Goal: Task Accomplishment & Management: Complete application form

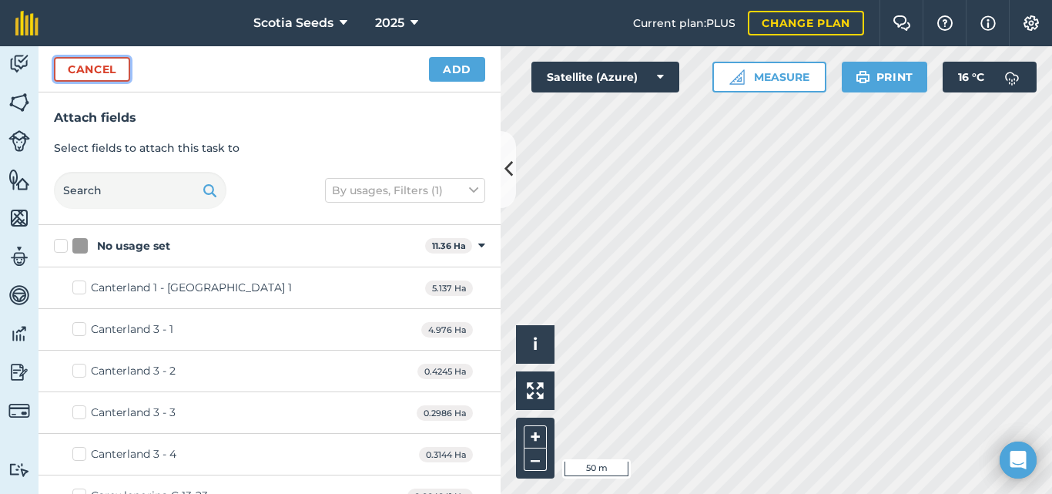
click at [72, 66] on button "Cancel" at bounding box center [92, 69] width 76 height 25
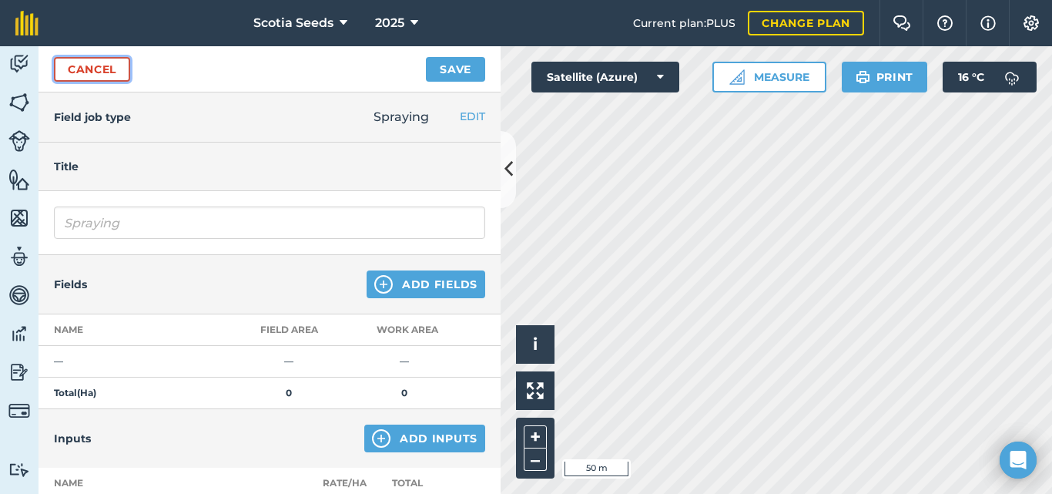
click at [72, 66] on link "Cancel" at bounding box center [92, 69] width 76 height 25
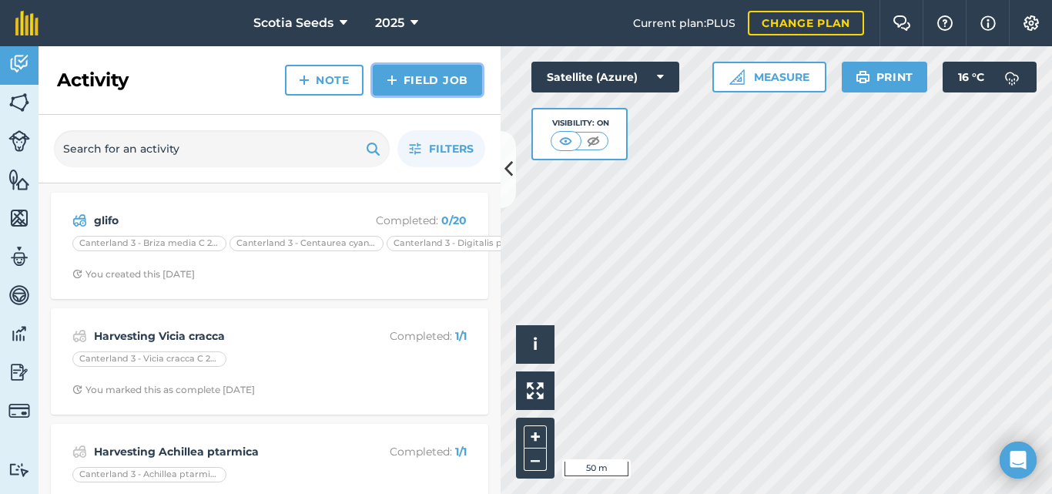
click at [405, 80] on link "Field Job" at bounding box center [427, 80] width 109 height 31
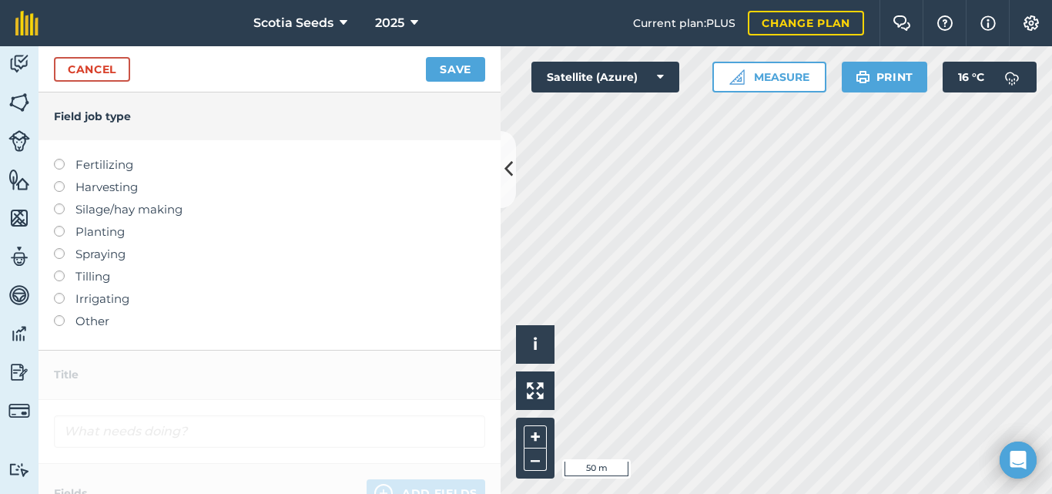
click at [63, 248] on label at bounding box center [65, 248] width 22 height 0
type input "Spraying"
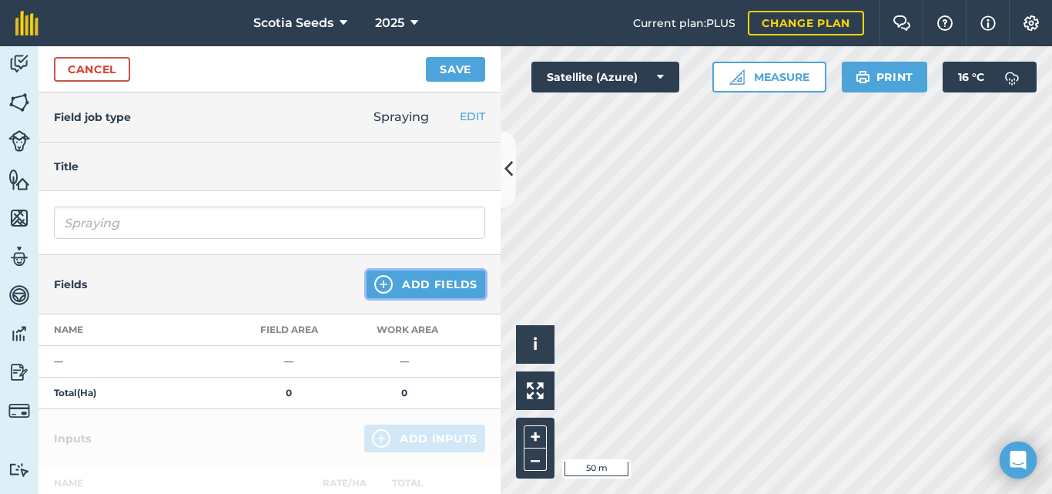
click at [405, 286] on button "Add Fields" at bounding box center [426, 284] width 119 height 28
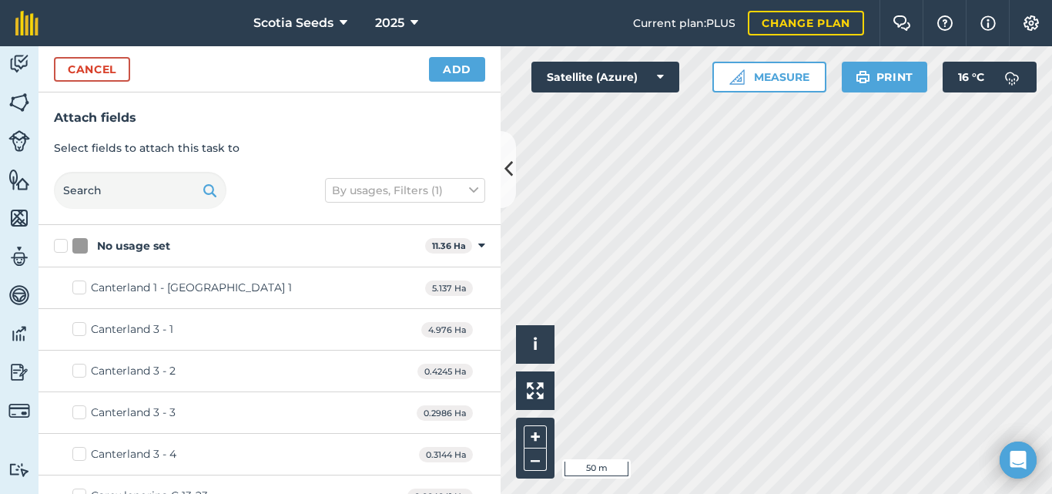
checkbox input "true"
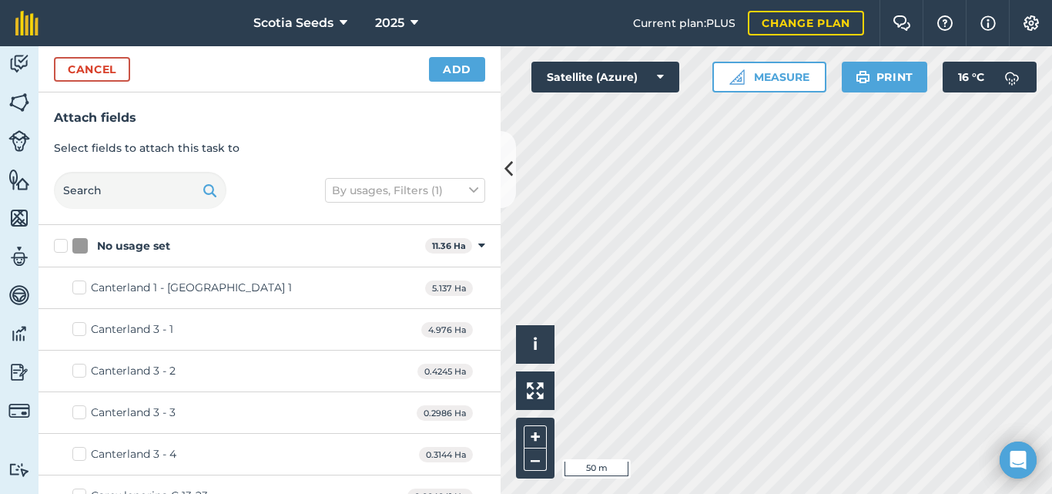
checkbox input "true"
click at [463, 74] on button "Add" at bounding box center [457, 69] width 56 height 25
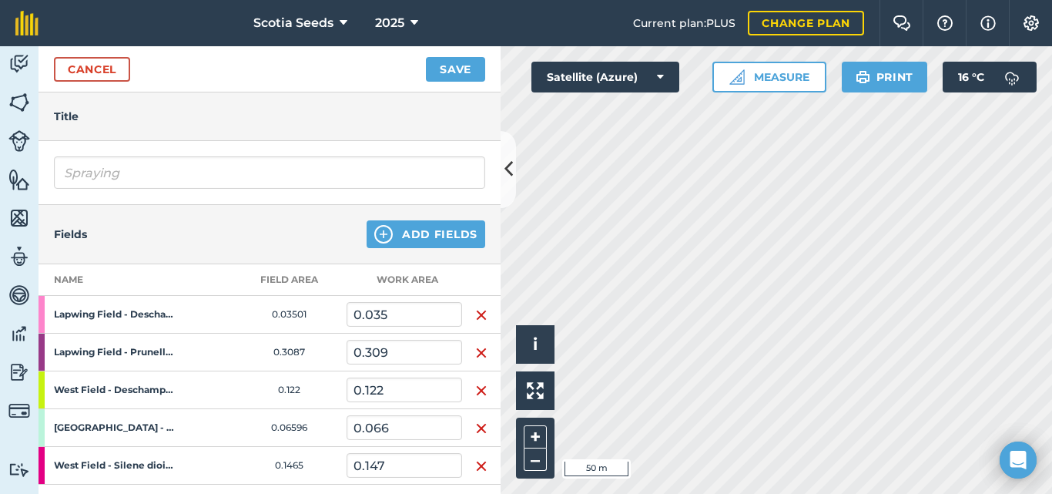
scroll to position [175, 0]
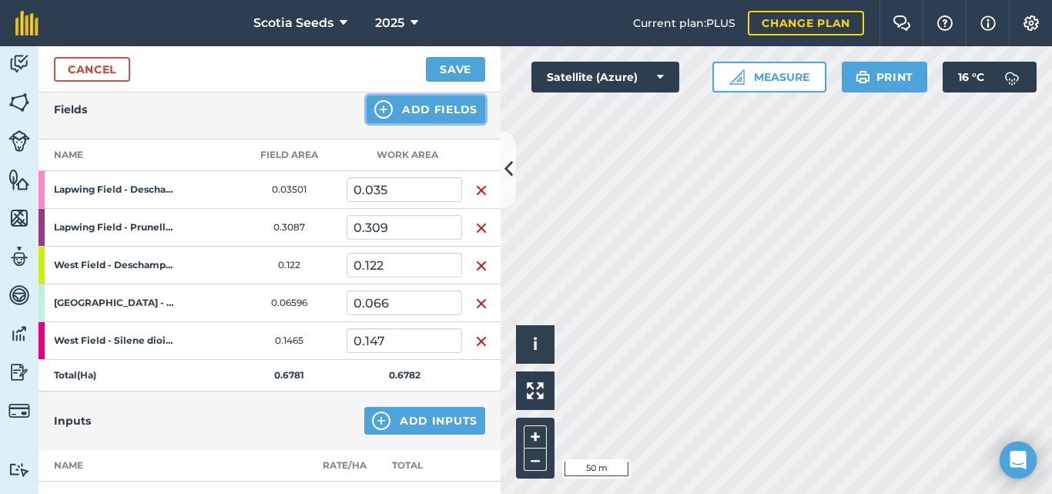
click at [433, 119] on button "Add Fields" at bounding box center [426, 110] width 119 height 28
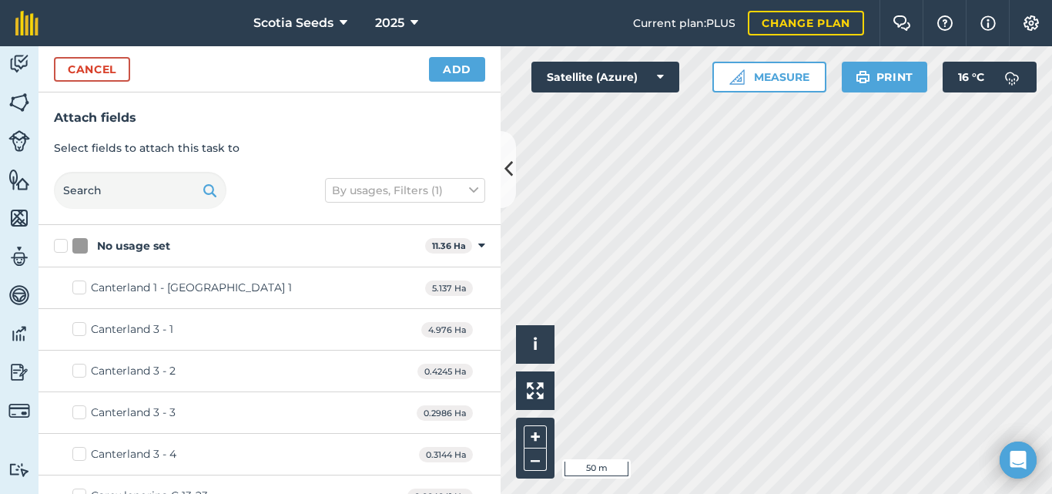
checkbox input "false"
checkbox input "true"
checkbox input "false"
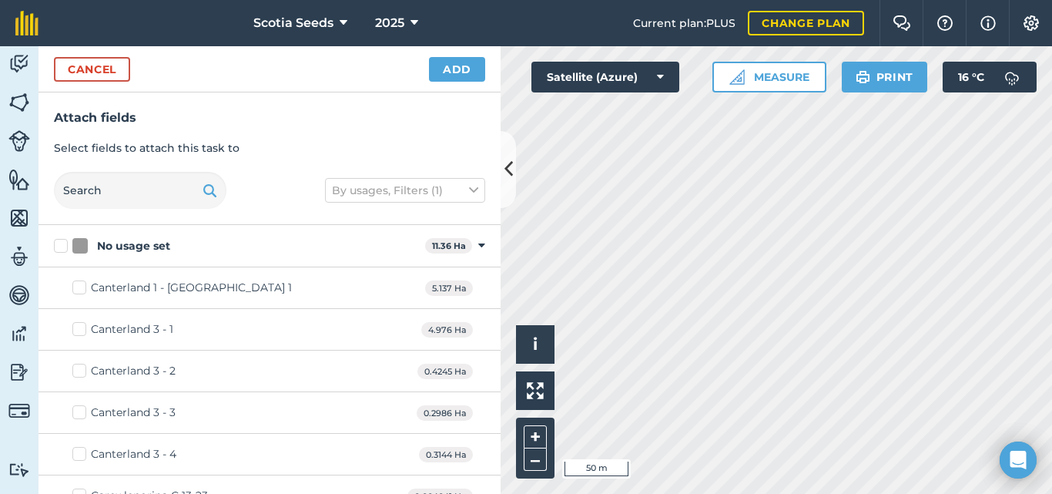
checkbox input "false"
checkbox input "true"
click at [984, 86] on div "Hello i © 2025 TomTom, Microsoft 50 m + – Satellite (Azure) Measure Print 16 ° C" at bounding box center [777, 270] width 552 height 448
click at [478, 69] on button "Add" at bounding box center [457, 69] width 56 height 25
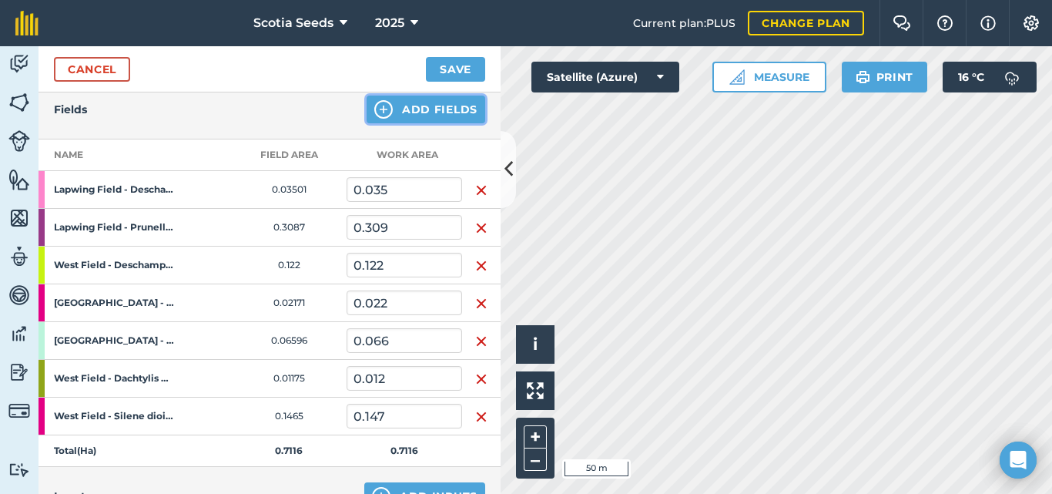
click at [410, 118] on button "Add Fields" at bounding box center [426, 110] width 119 height 28
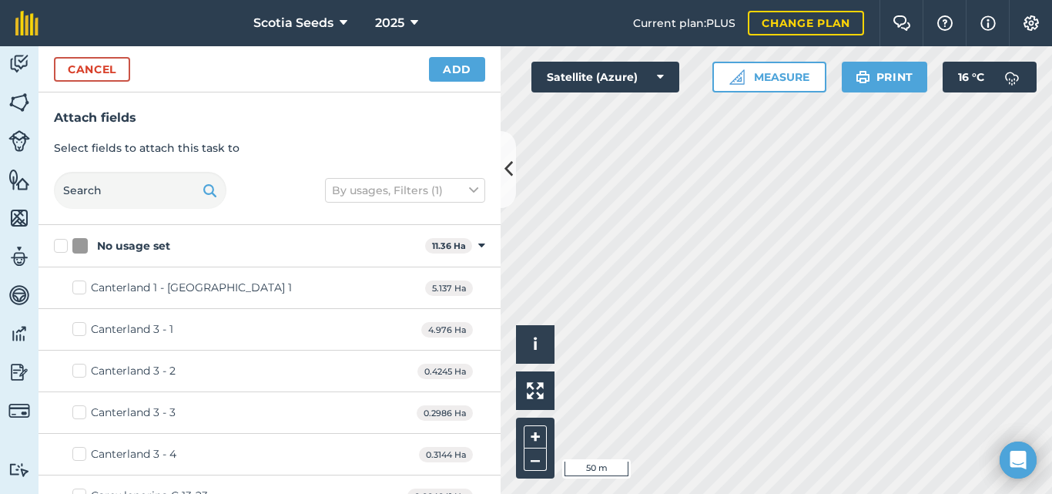
checkbox input "true"
checkbox input "false"
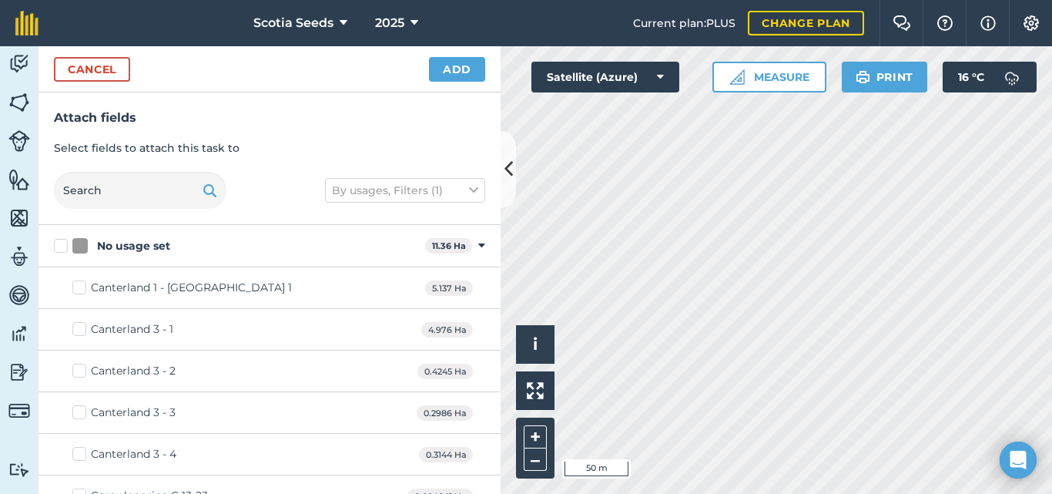
checkbox input "false"
click at [539, 430] on button "+" at bounding box center [535, 436] width 23 height 23
checkbox input "true"
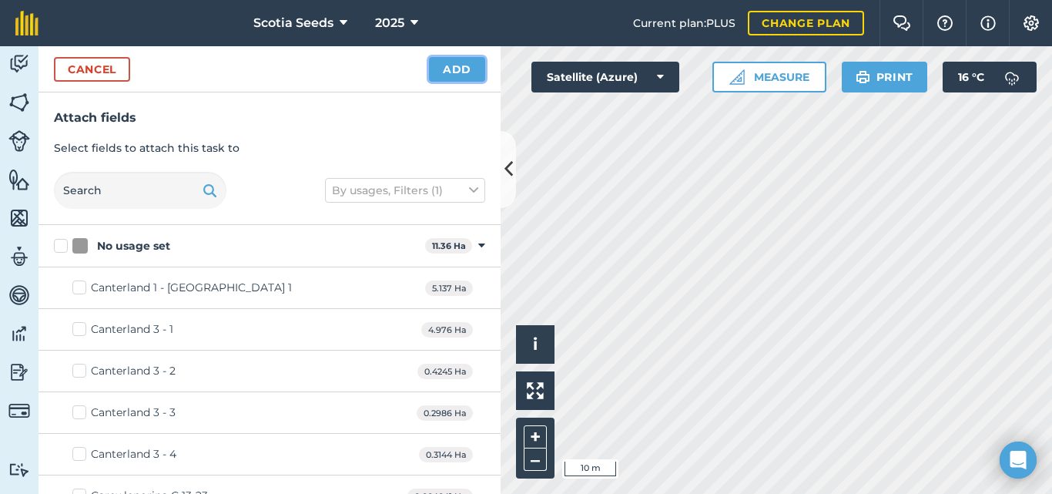
click at [452, 66] on button "Add" at bounding box center [457, 69] width 56 height 25
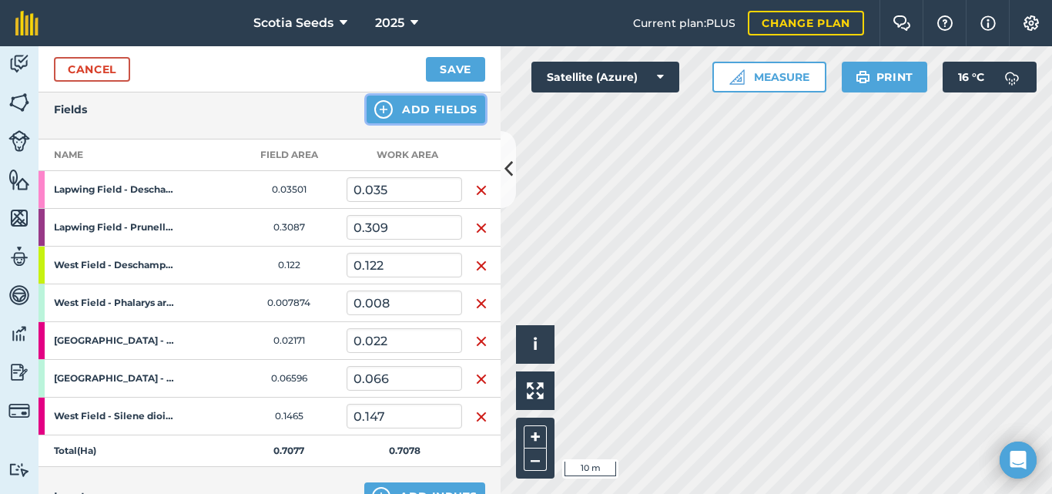
click at [424, 108] on button "Add Fields" at bounding box center [426, 110] width 119 height 28
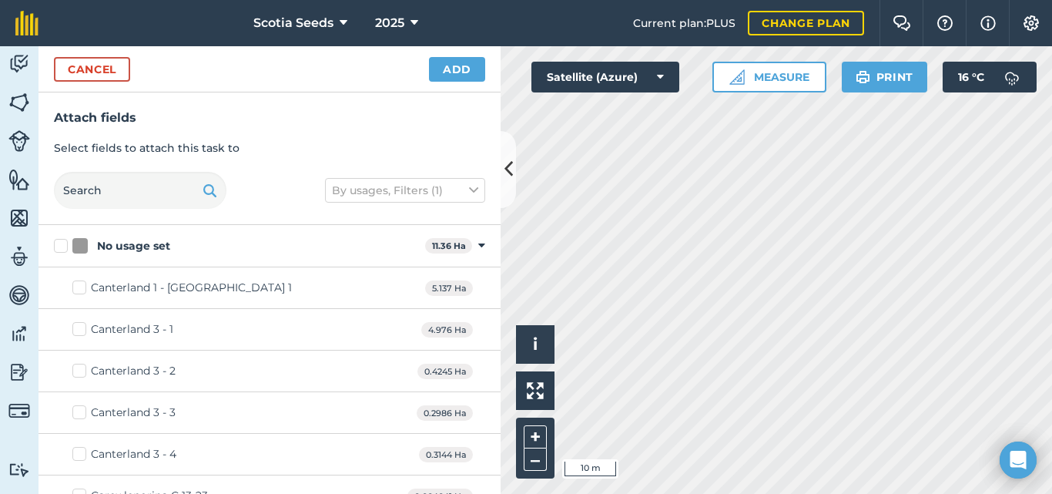
click at [445, 442] on div "Activity Fields Livestock Features Maps Team Vehicles Data Reporting Billing Tu…" at bounding box center [526, 270] width 1052 height 448
checkbox input "true"
click at [465, 73] on button "Add" at bounding box center [457, 69] width 56 height 25
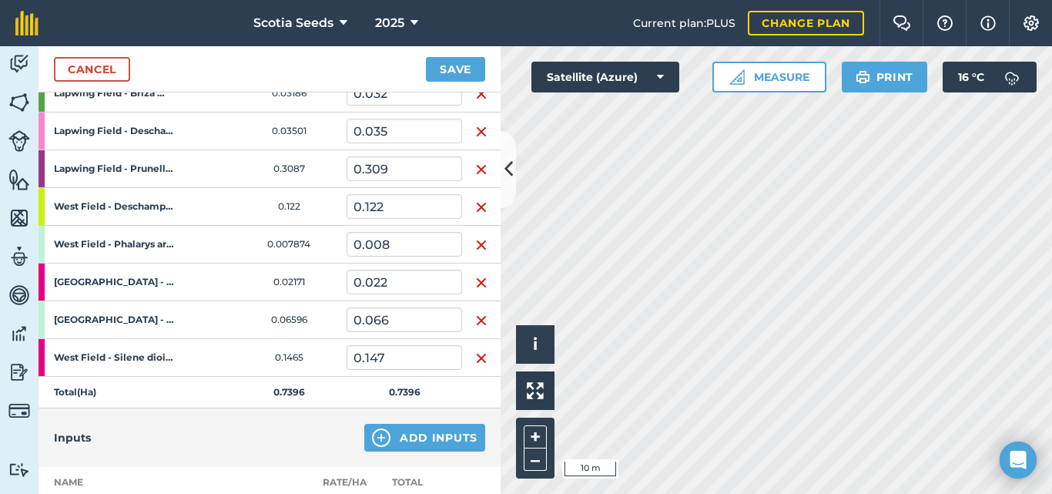
scroll to position [317, 0]
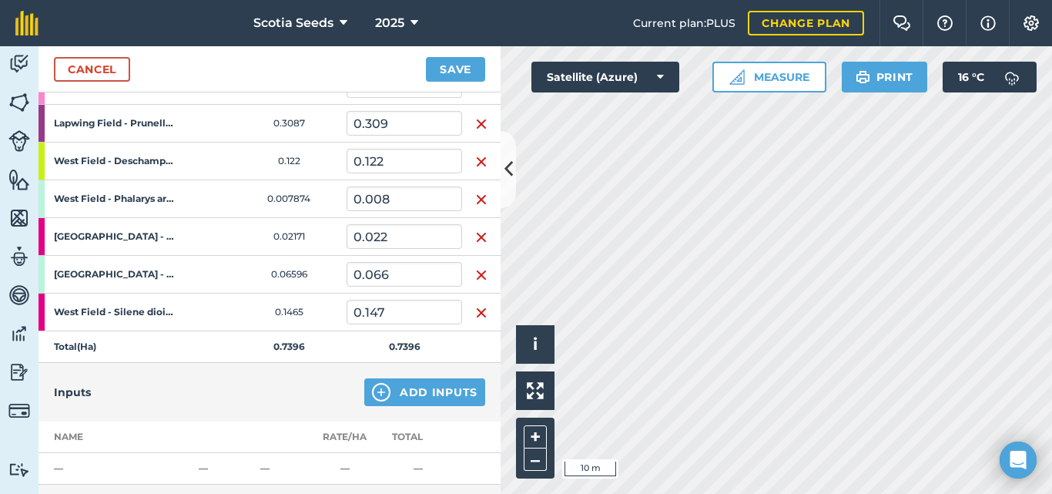
click at [725, 493] on html "Scotia Seeds 2025 Current plan : PLUS Change plan Farm Chat Help Info Settings …" at bounding box center [526, 247] width 1052 height 494
click at [935, 493] on html "Scotia Seeds 2025 Current plan : PLUS Change plan Farm Chat Help Info Settings …" at bounding box center [526, 247] width 1052 height 494
click at [464, 72] on button "Save" at bounding box center [455, 69] width 59 height 25
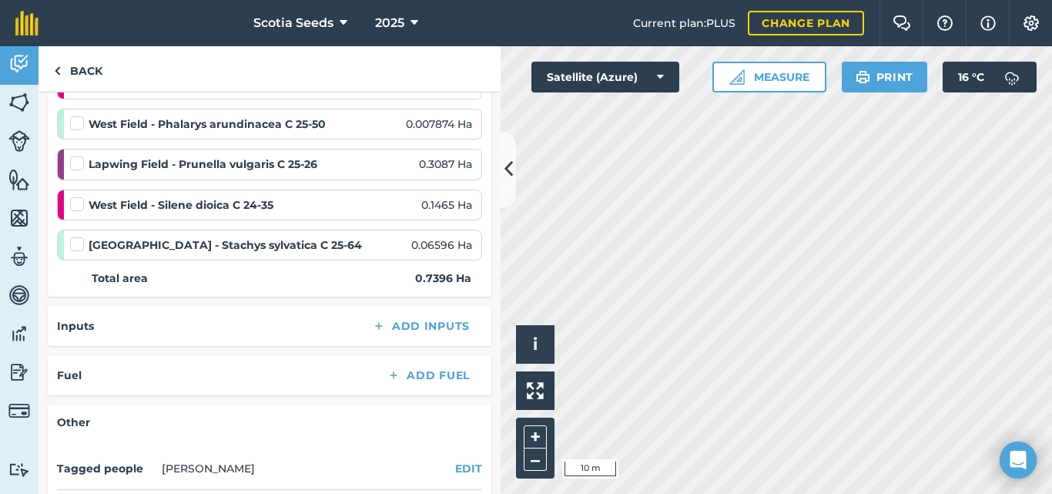
scroll to position [397, 0]
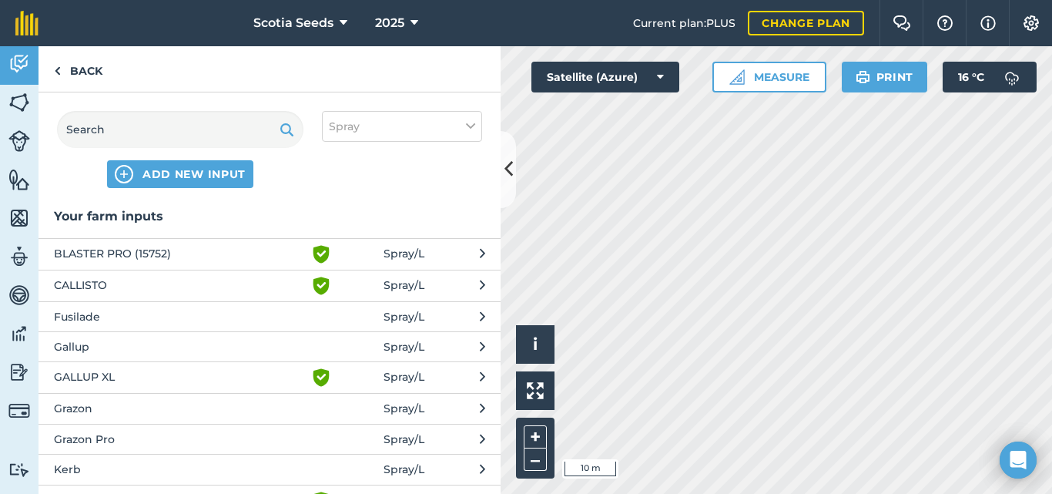
click at [290, 253] on span "BLASTER PRO (15752)" at bounding box center [180, 254] width 252 height 18
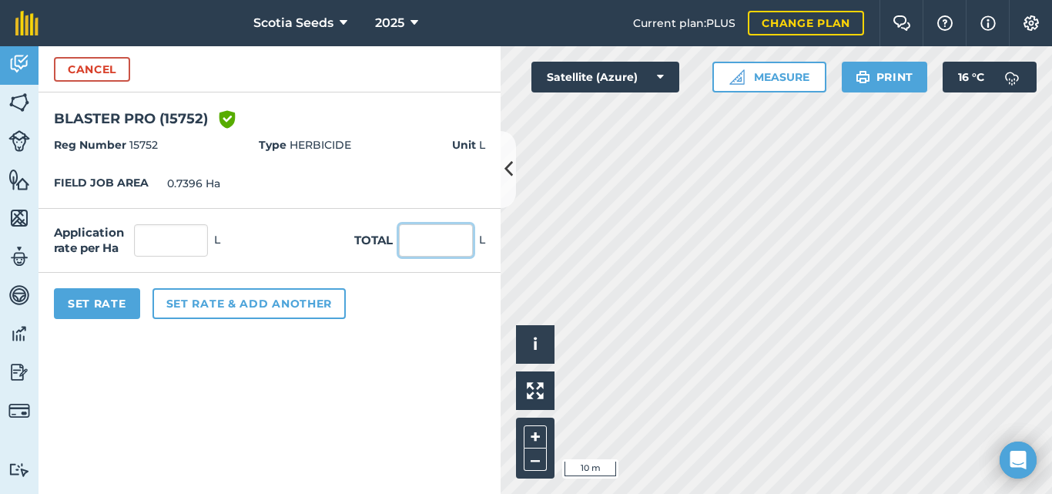
click at [425, 241] on input "text" at bounding box center [436, 240] width 74 height 32
type input "1.5"
click button "Cancel" at bounding box center [92, 69] width 76 height 25
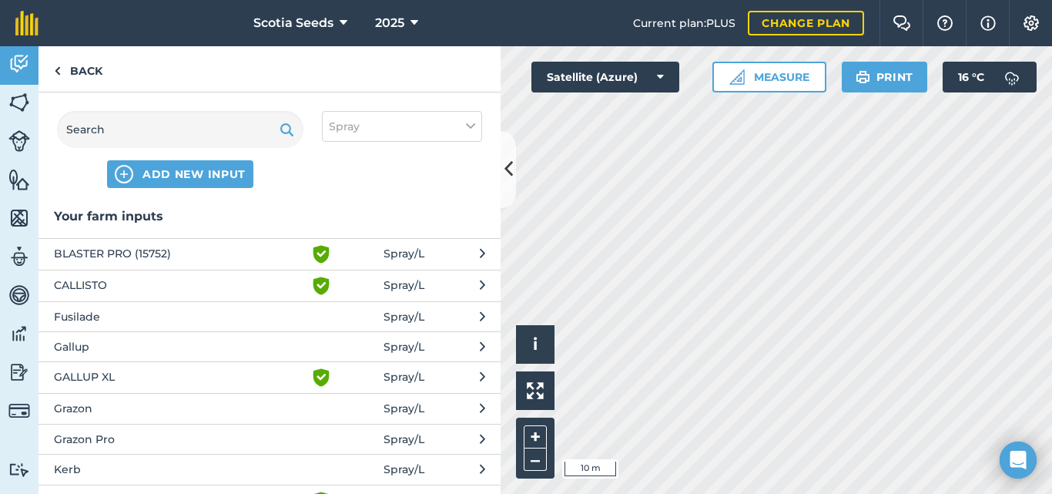
click at [195, 254] on span "BLASTER PRO (15752)" at bounding box center [180, 254] width 252 height 18
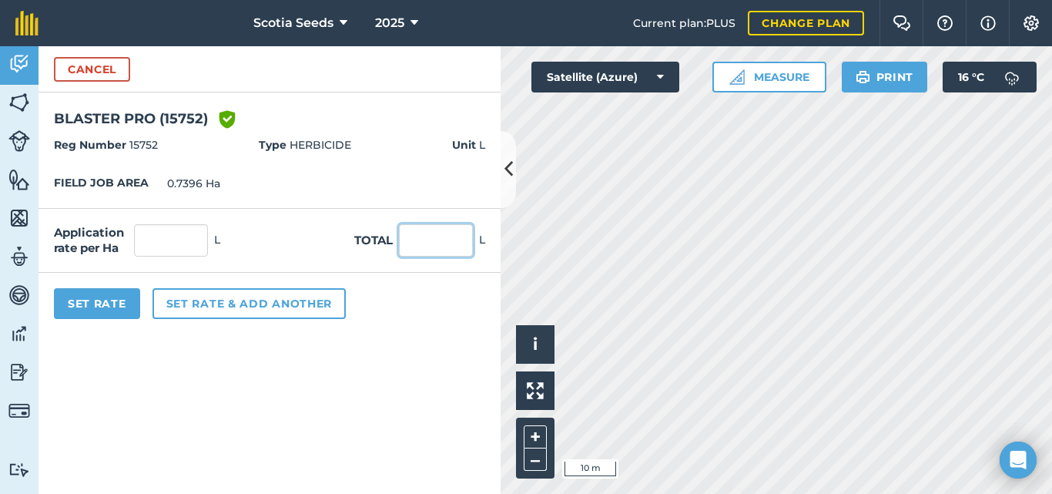
click at [408, 235] on input "text" at bounding box center [436, 240] width 74 height 32
type input "1.5"
type input "2.028"
click at [78, 304] on button "Set Rate" at bounding box center [97, 303] width 86 height 31
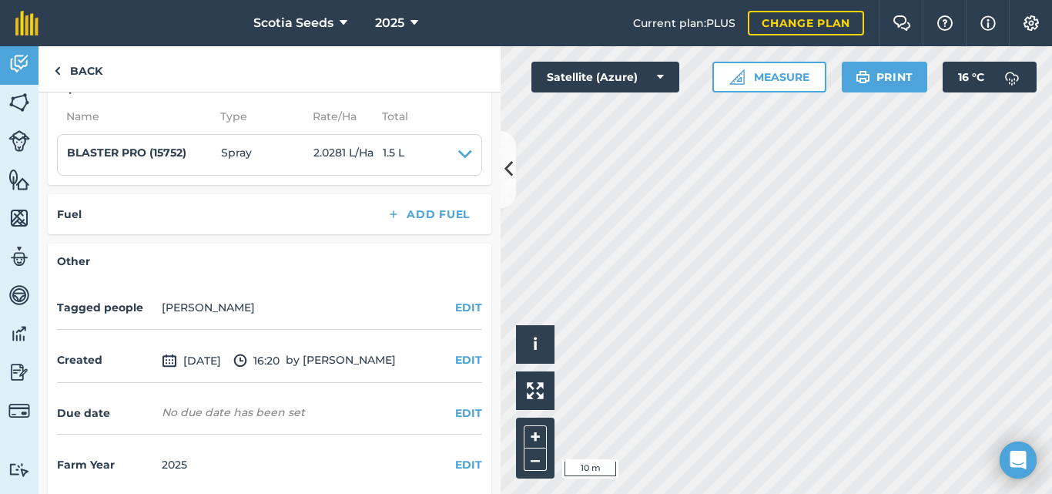
scroll to position [642, 0]
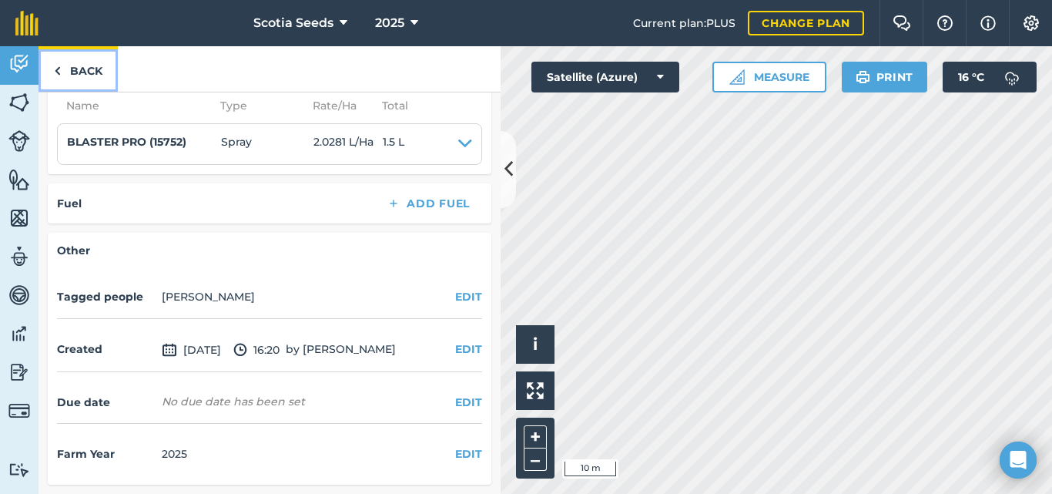
click at [64, 74] on link "Back" at bounding box center [78, 68] width 79 height 45
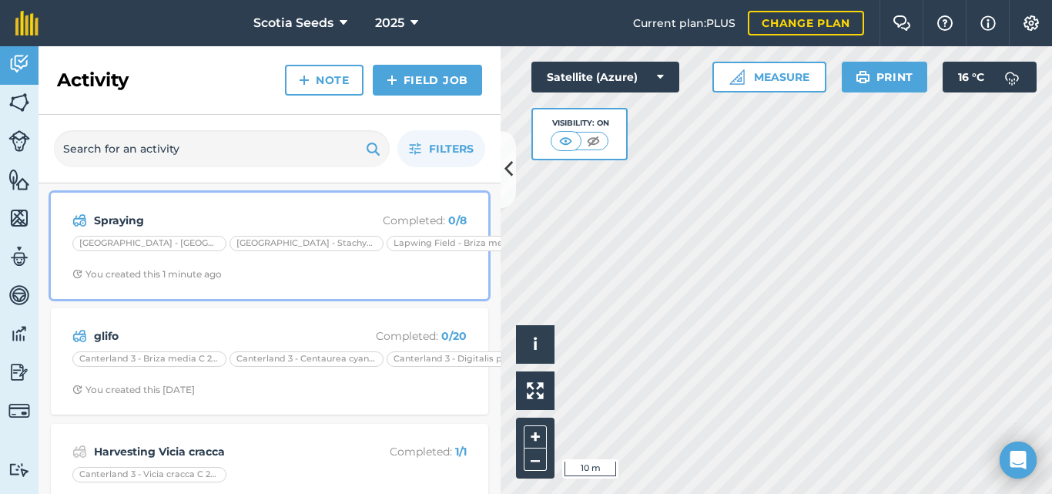
click at [143, 227] on strong "Spraying" at bounding box center [216, 220] width 244 height 17
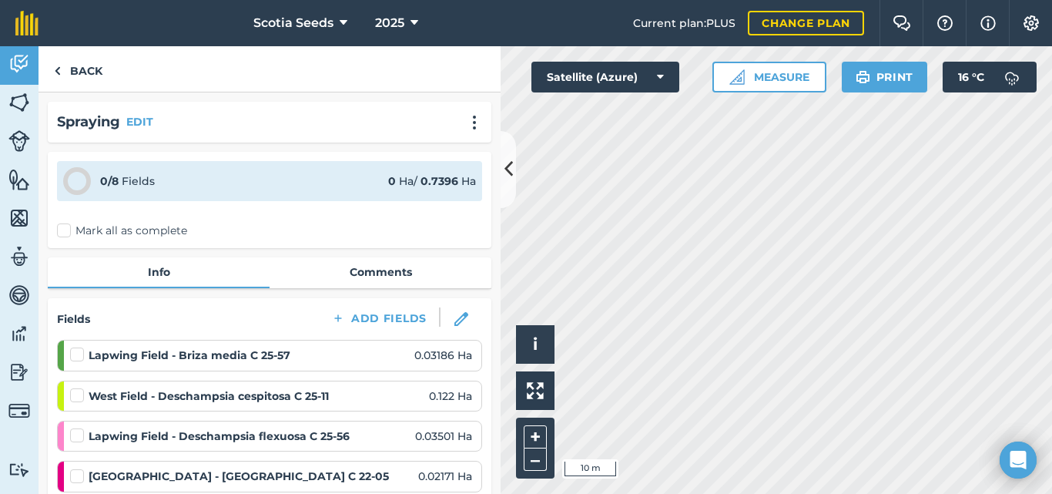
click at [60, 231] on label "Mark all as complete" at bounding box center [122, 231] width 130 height 16
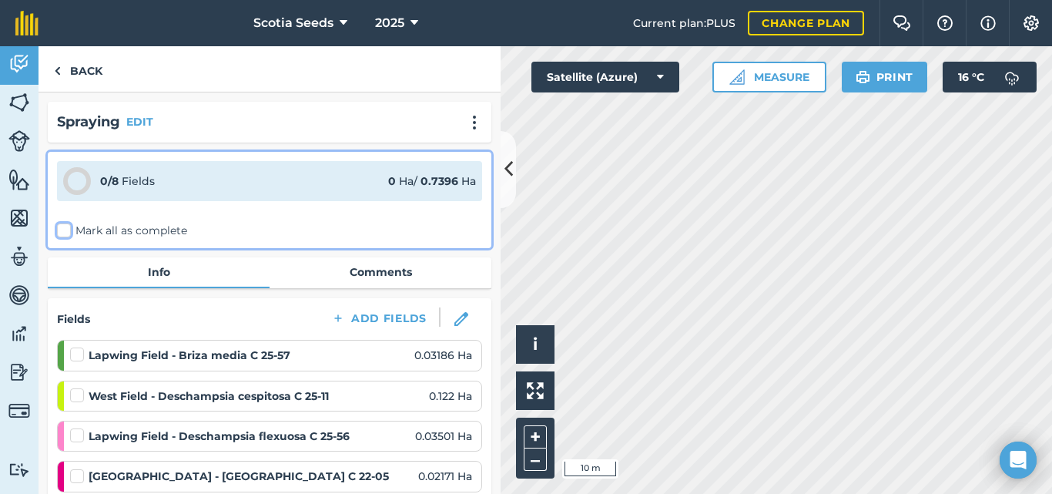
click at [60, 231] on input "Mark all as complete" at bounding box center [62, 228] width 10 height 10
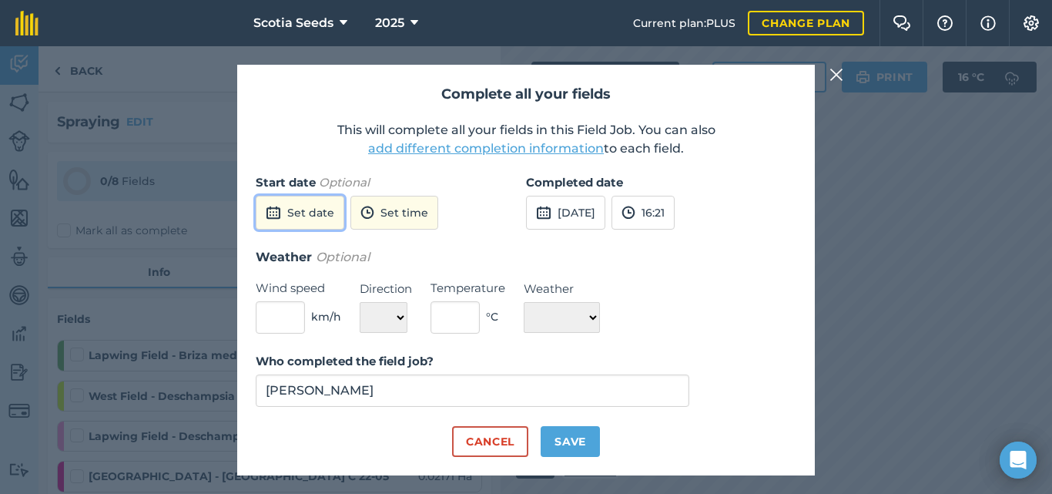
click at [327, 220] on button "Set date" at bounding box center [300, 213] width 89 height 34
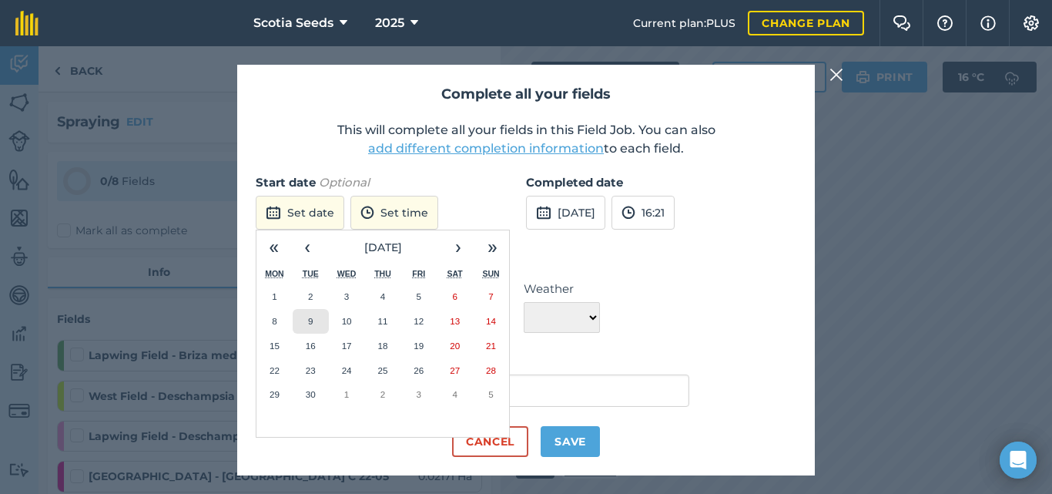
click at [312, 327] on button "9" at bounding box center [311, 321] width 36 height 25
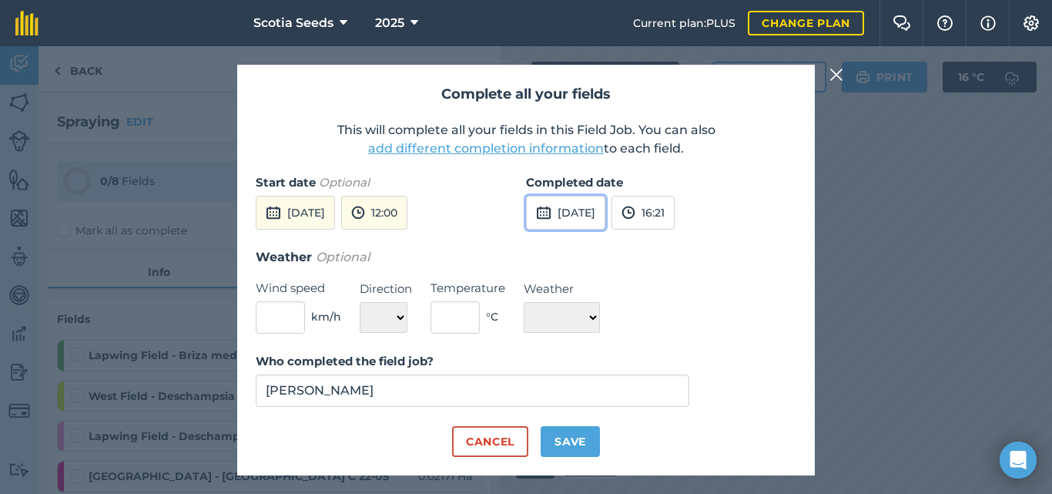
click at [589, 214] on button "[DATE]" at bounding box center [565, 213] width 79 height 34
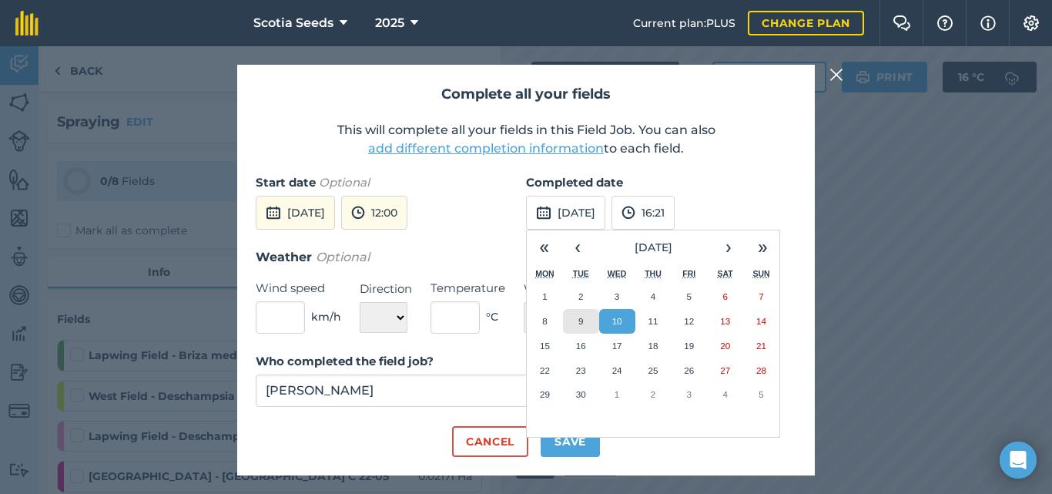
click at [580, 320] on abbr "9" at bounding box center [581, 321] width 5 height 10
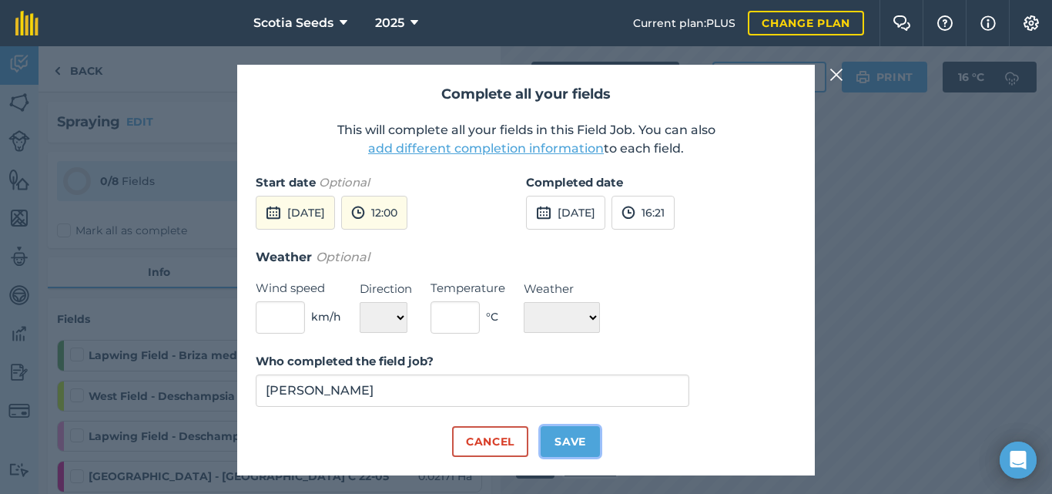
click at [564, 438] on button "Save" at bounding box center [570, 441] width 59 height 31
checkbox input "true"
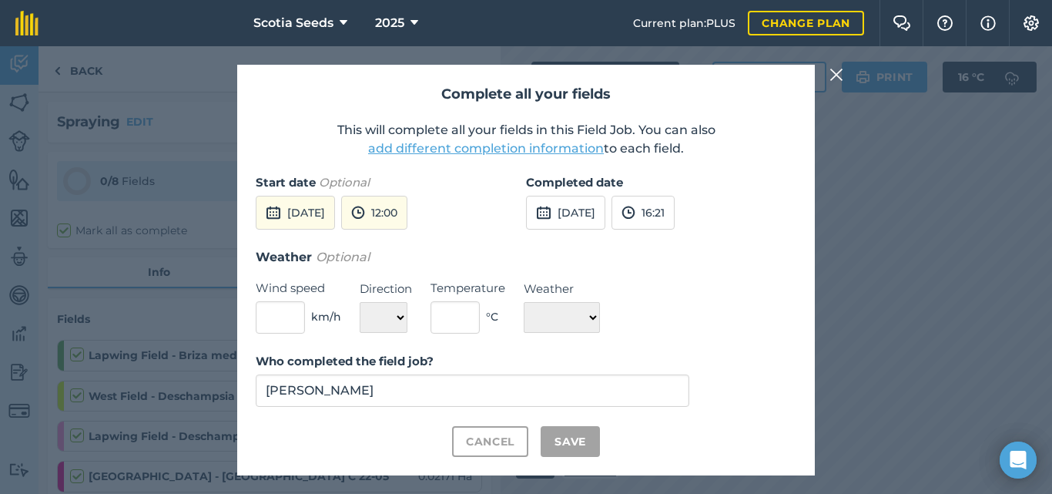
checkbox input "true"
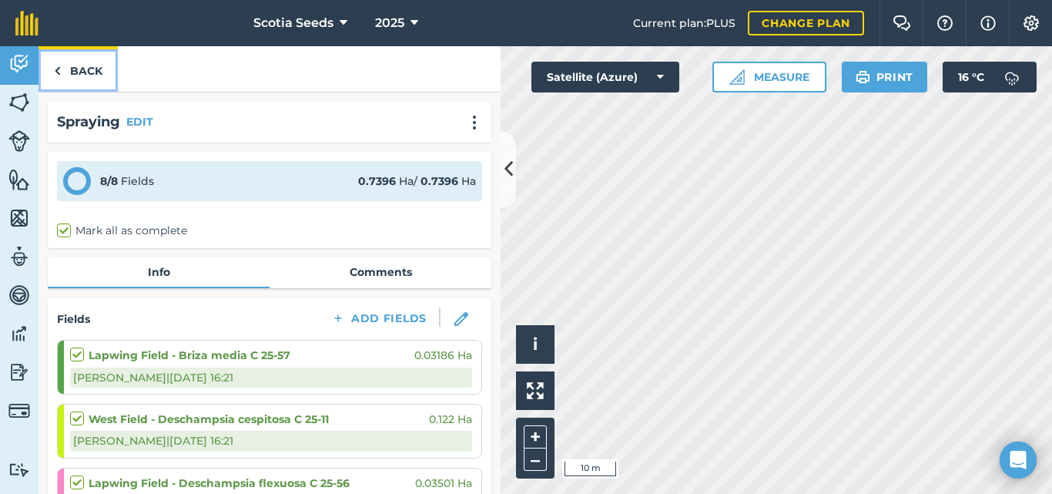
click at [79, 63] on link "Back" at bounding box center [78, 68] width 79 height 45
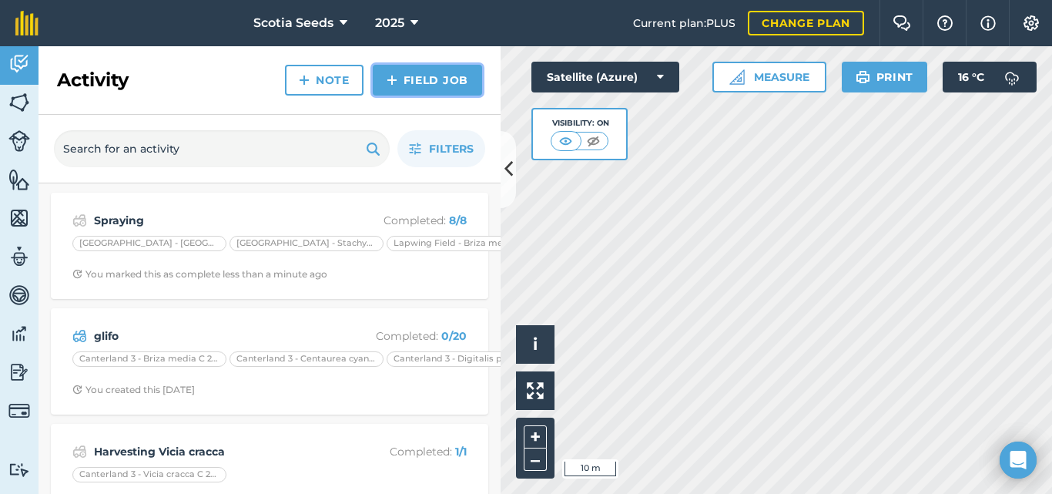
click at [418, 84] on link "Field Job" at bounding box center [427, 80] width 109 height 31
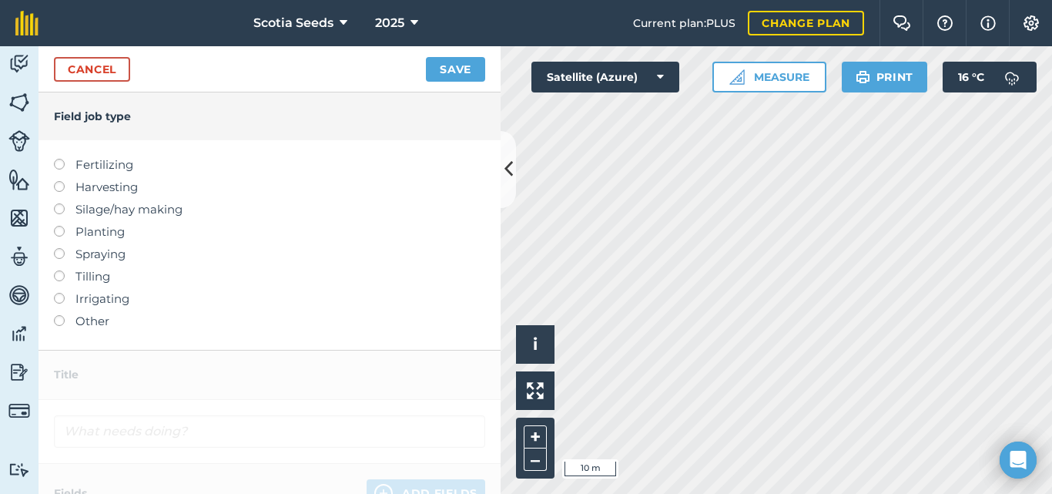
click at [59, 181] on label at bounding box center [65, 181] width 22 height 0
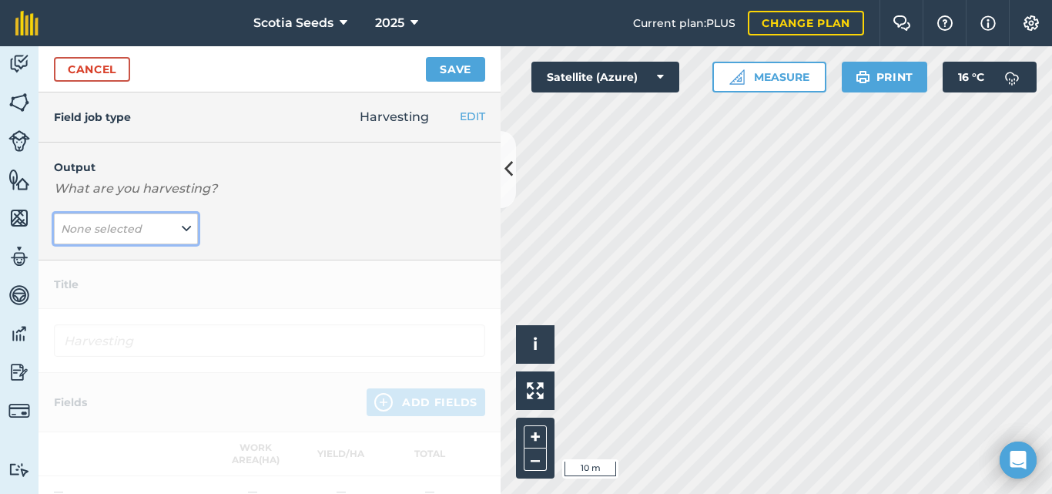
click at [103, 239] on button "None selected" at bounding box center [126, 228] width 144 height 31
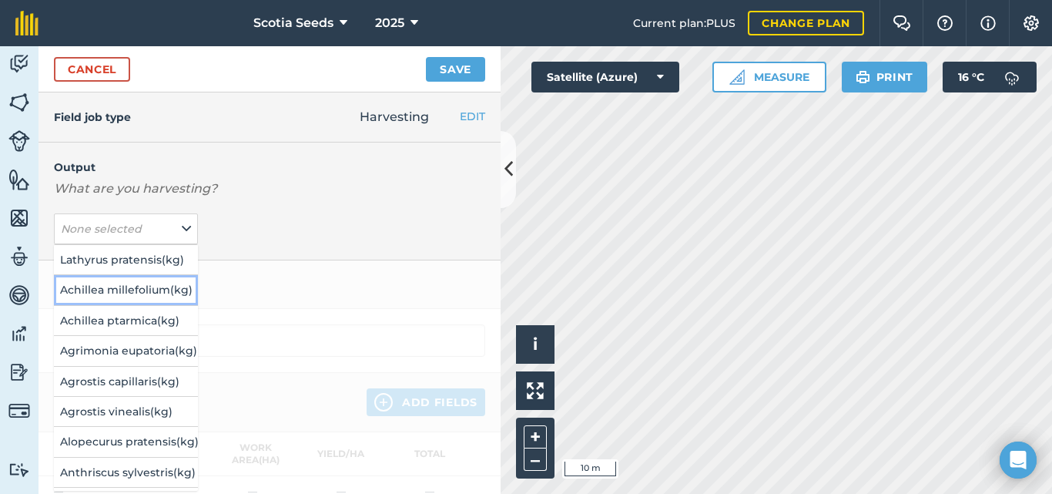
click at [112, 287] on button "Achillea millefolium ( kg )" at bounding box center [126, 289] width 144 height 29
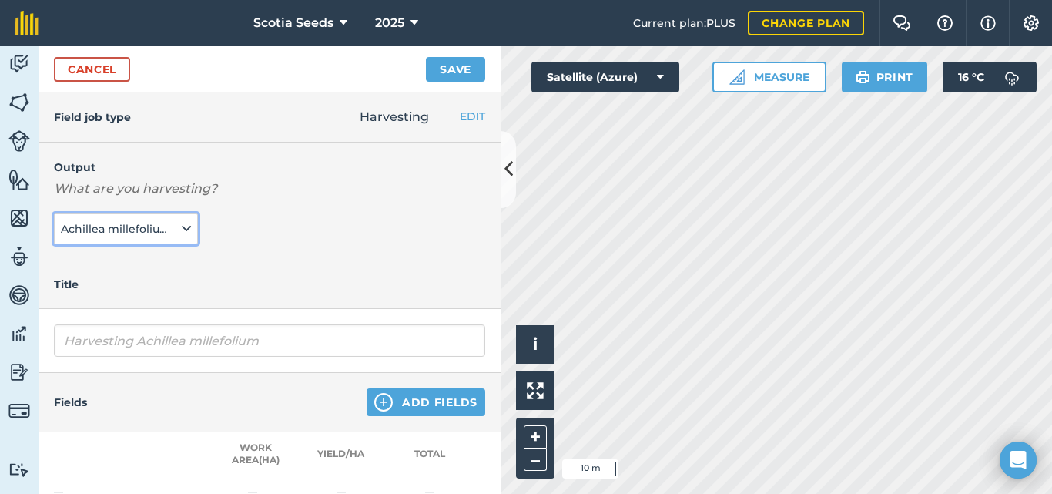
click at [144, 224] on span "Achillea millefolium ( kg )" at bounding box center [120, 228] width 118 height 17
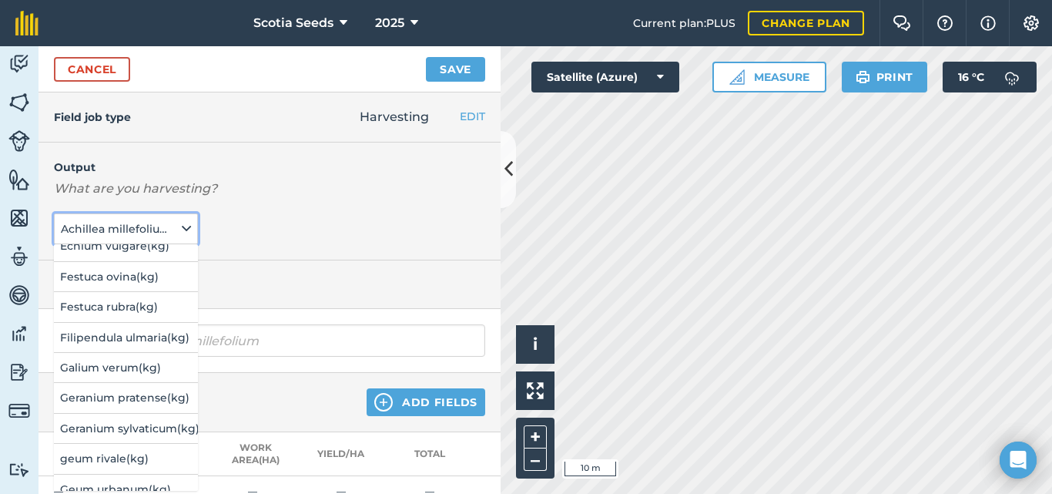
scroll to position [604, 0]
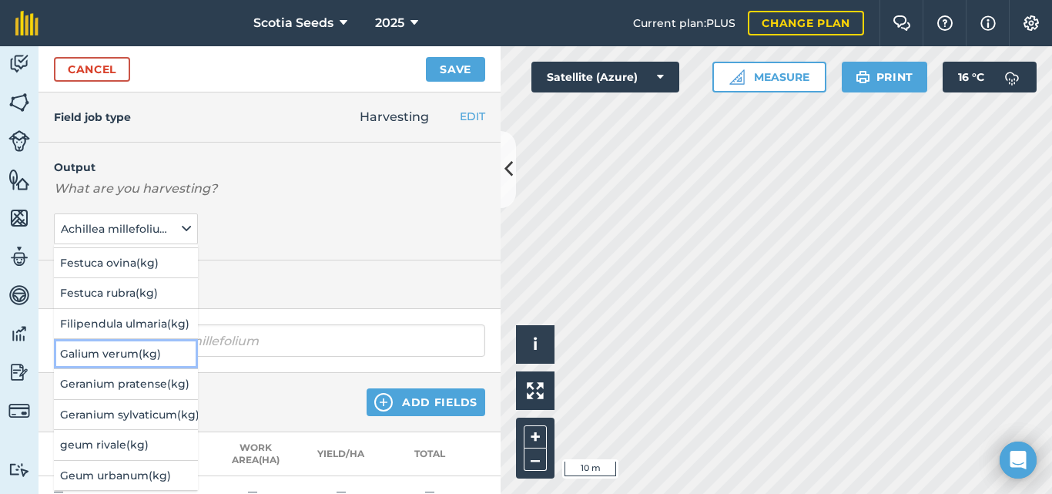
click at [141, 355] on button "Galium verum ( kg )" at bounding box center [126, 353] width 144 height 29
type input "Harvesting Galium verum"
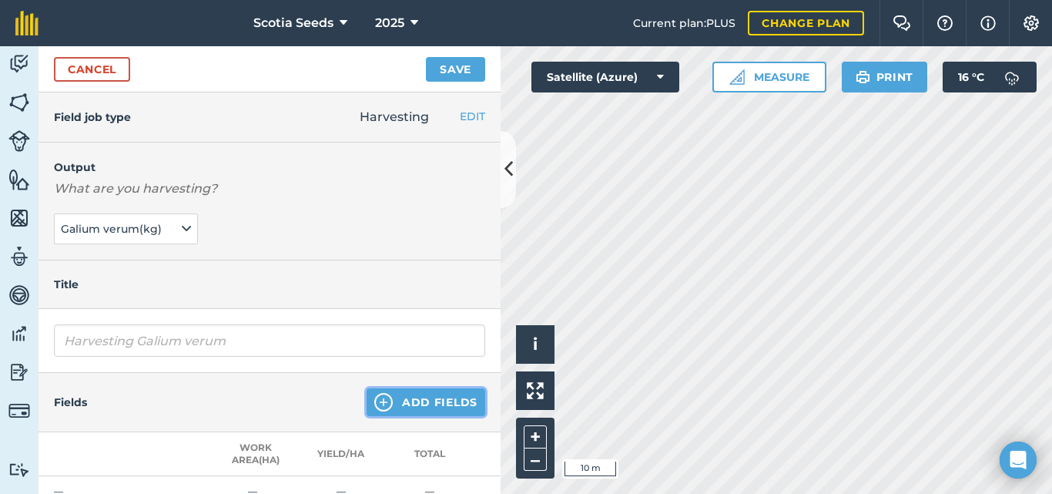
click at [396, 398] on button "Add Fields" at bounding box center [426, 402] width 119 height 28
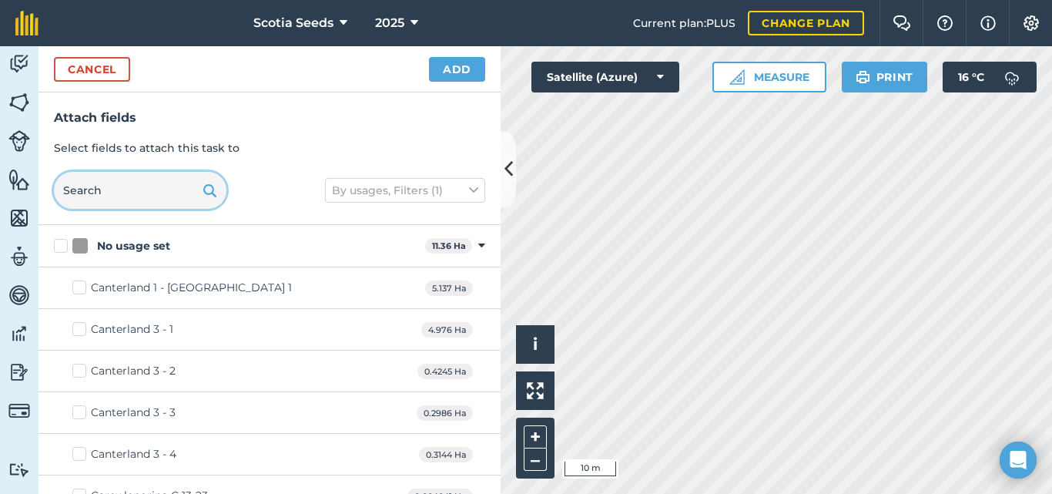
click at [180, 187] on input "text" at bounding box center [140, 190] width 173 height 37
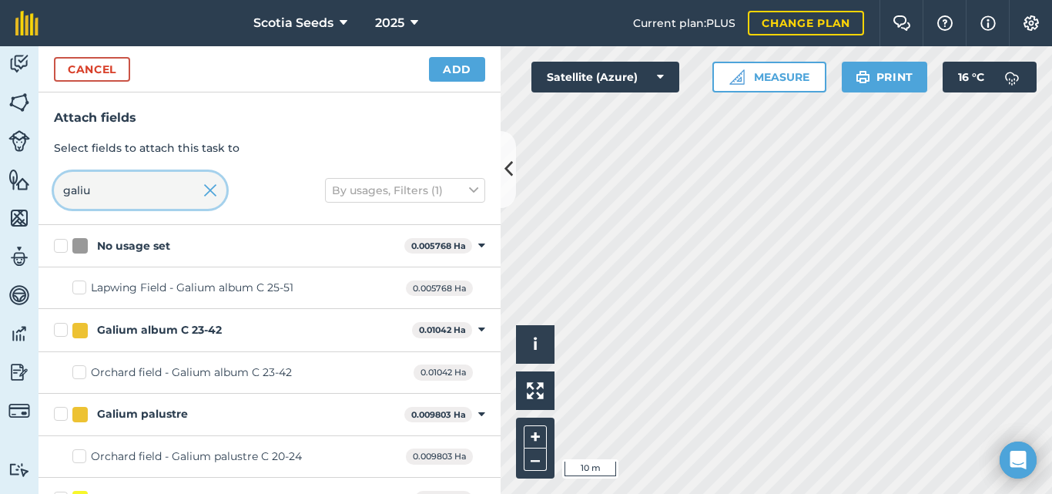
type input "galiu"
click at [78, 365] on label "Orchard field - Galium album C 23-42" at bounding box center [182, 372] width 220 height 16
click at [78, 365] on input "Orchard field - Galium album C 23-42" at bounding box center [77, 369] width 10 height 10
checkbox input "true"
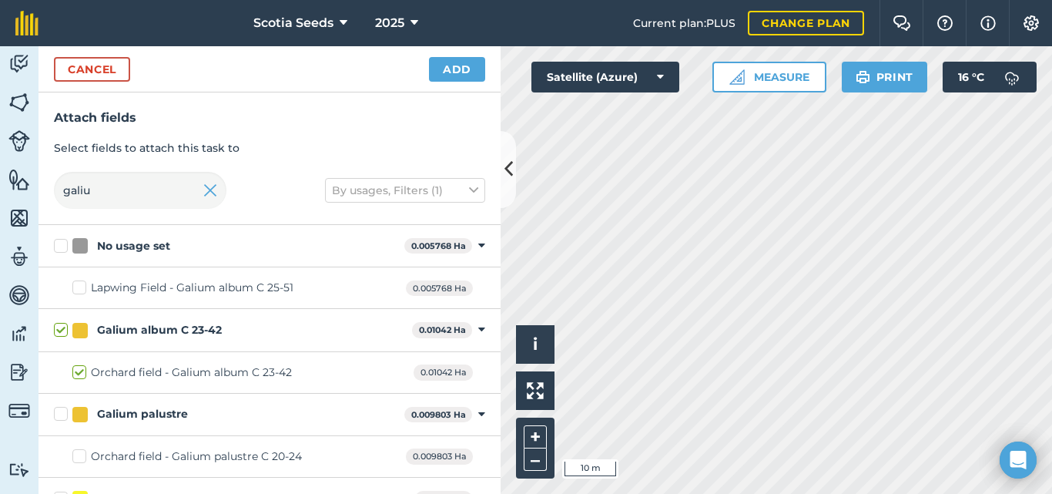
click at [78, 365] on label "Orchard field - Galium album C 23-42" at bounding box center [182, 372] width 220 height 16
click at [78, 365] on input "Orchard field - Galium album C 23-42" at bounding box center [77, 369] width 10 height 10
checkbox input "false"
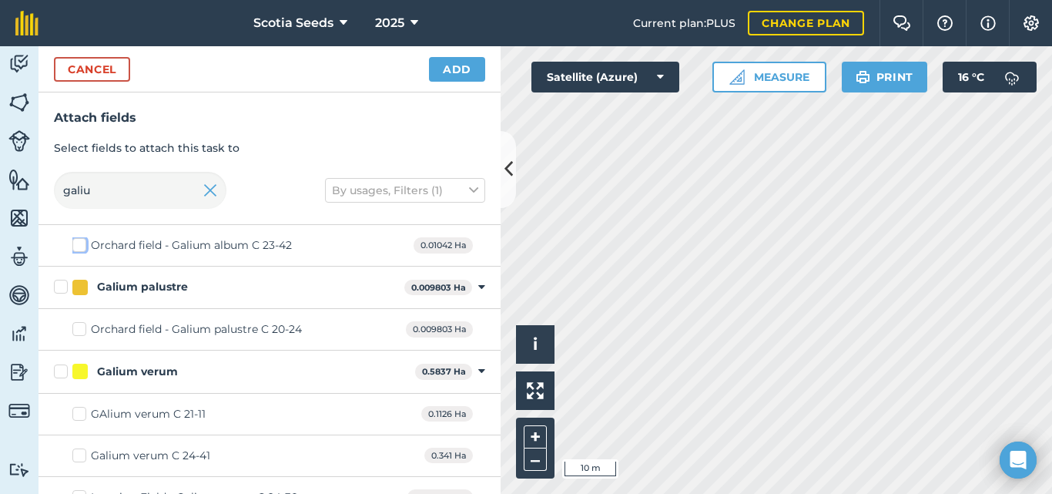
scroll to position [193, 0]
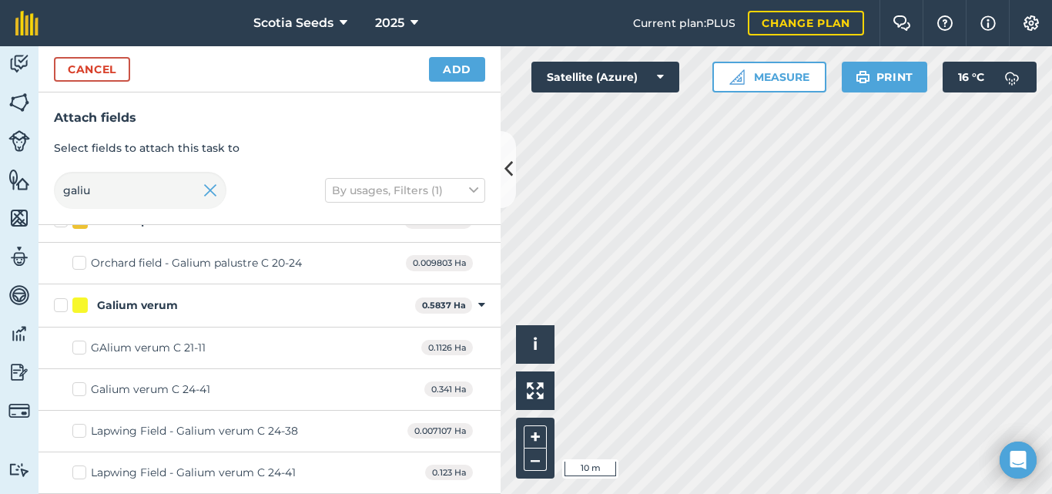
click at [77, 347] on label "GAlium verum C 21-11" at bounding box center [138, 348] width 133 height 16
click at [77, 347] on input "GAlium verum C 21-11" at bounding box center [77, 345] width 10 height 10
checkbox input "true"
click at [89, 191] on input "galiu" at bounding box center [140, 190] width 173 height 37
click at [90, 191] on input "gal" at bounding box center [140, 190] width 173 height 37
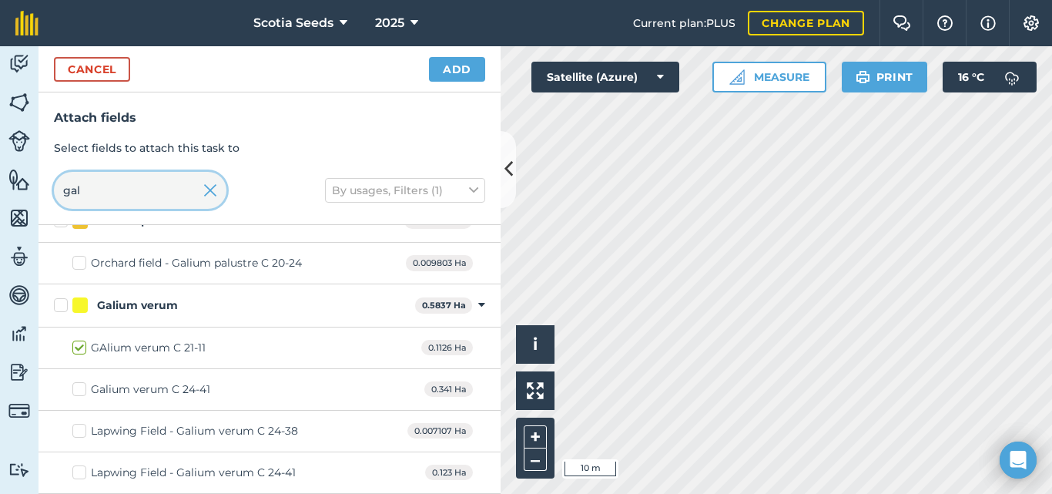
type input "gal"
click at [461, 68] on button "Add" at bounding box center [457, 69] width 56 height 25
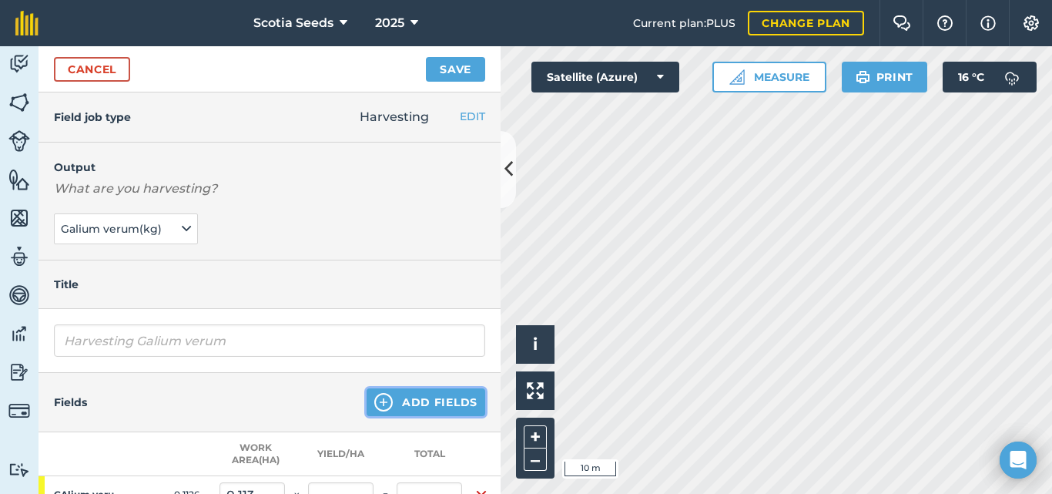
click at [402, 395] on button "Add Fields" at bounding box center [426, 402] width 119 height 28
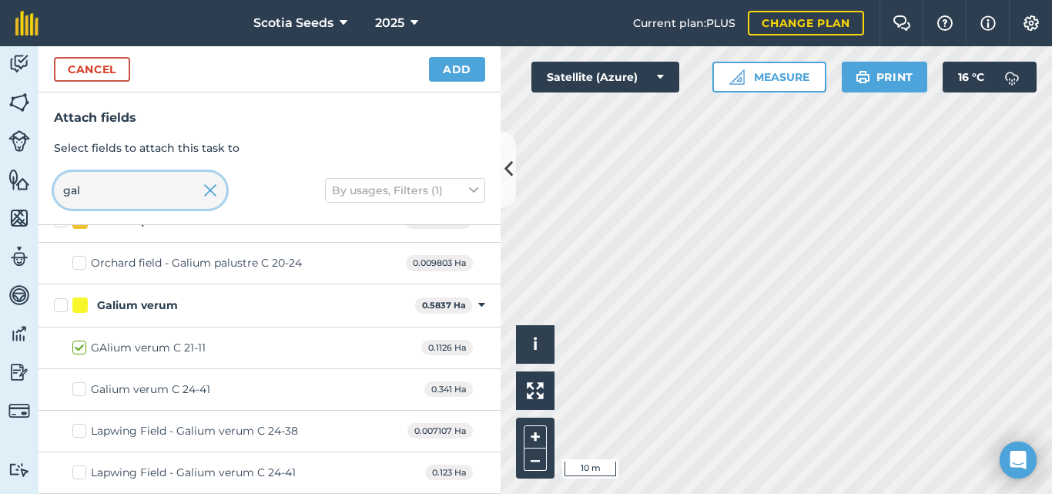
click at [116, 195] on input "gal" at bounding box center [140, 190] width 173 height 37
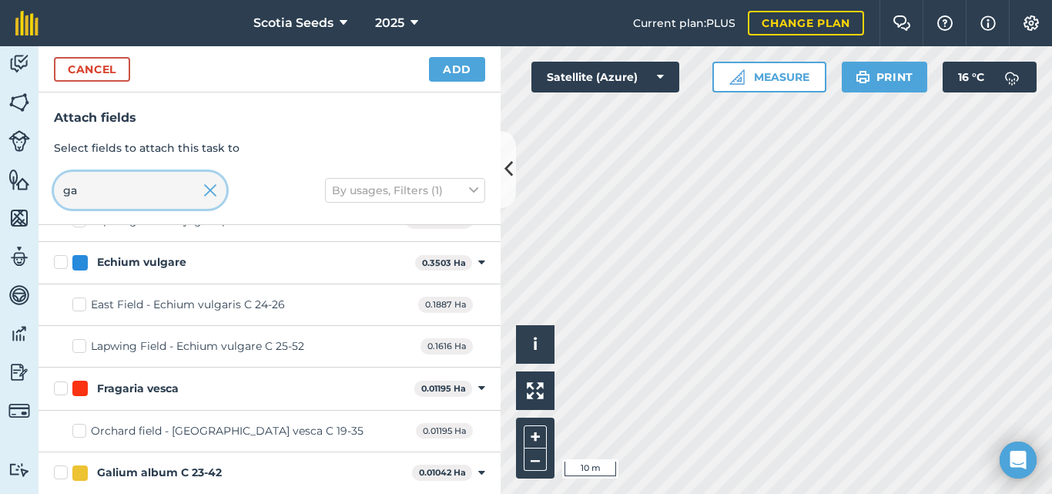
scroll to position [530, 0]
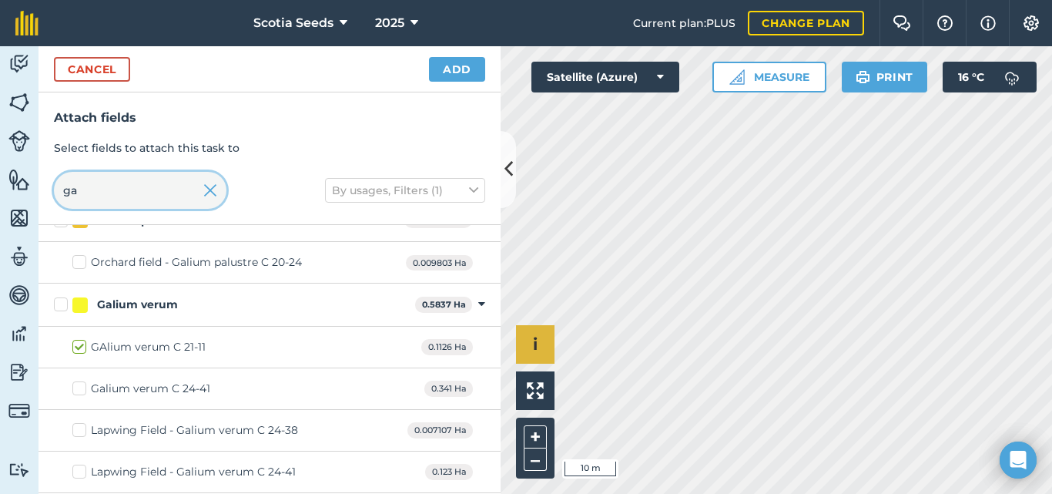
type input "ga"
click at [634, 70] on div "Hello i © 2025 TomTom, Microsoft 10 m + – Satellite (Azure) Measure Print 16 ° C" at bounding box center [777, 270] width 552 height 448
checkbox input "true"
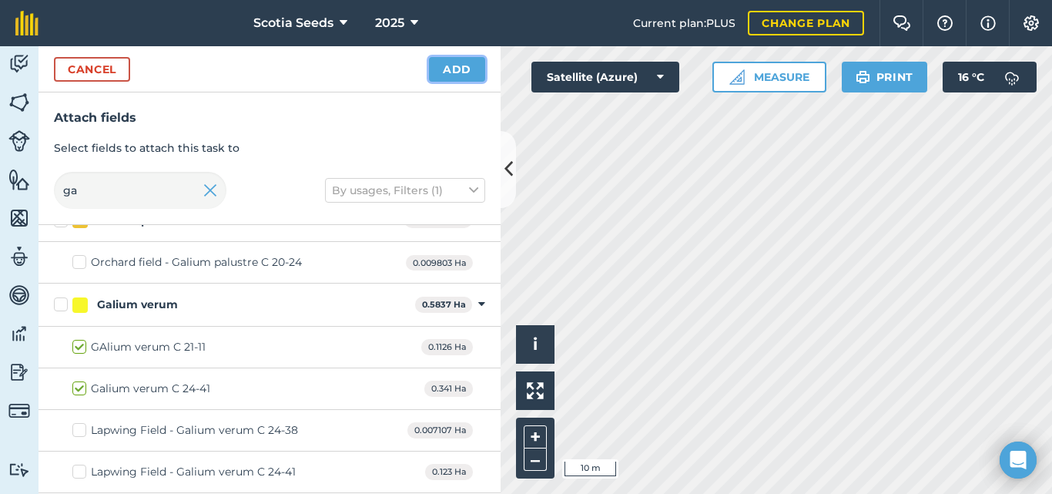
click at [445, 66] on button "Add" at bounding box center [457, 69] width 56 height 25
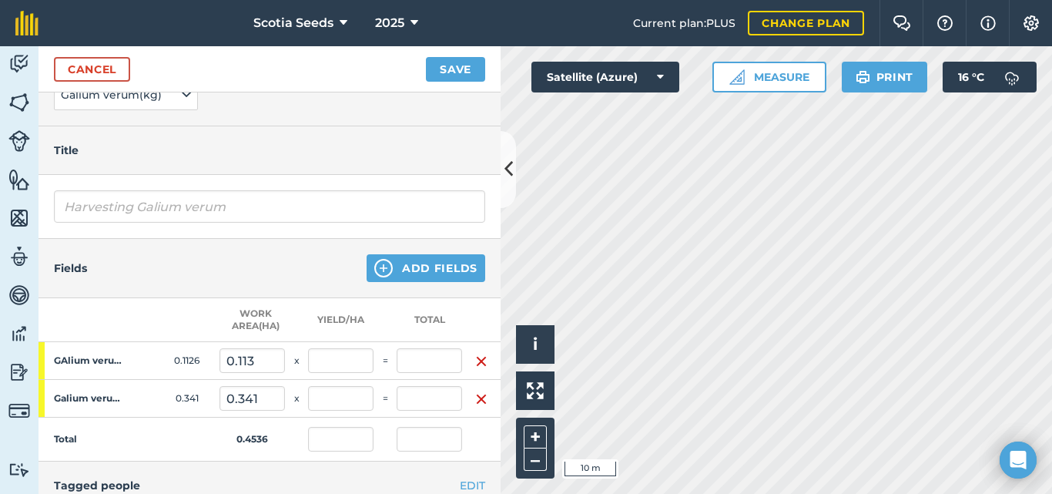
scroll to position [158, 0]
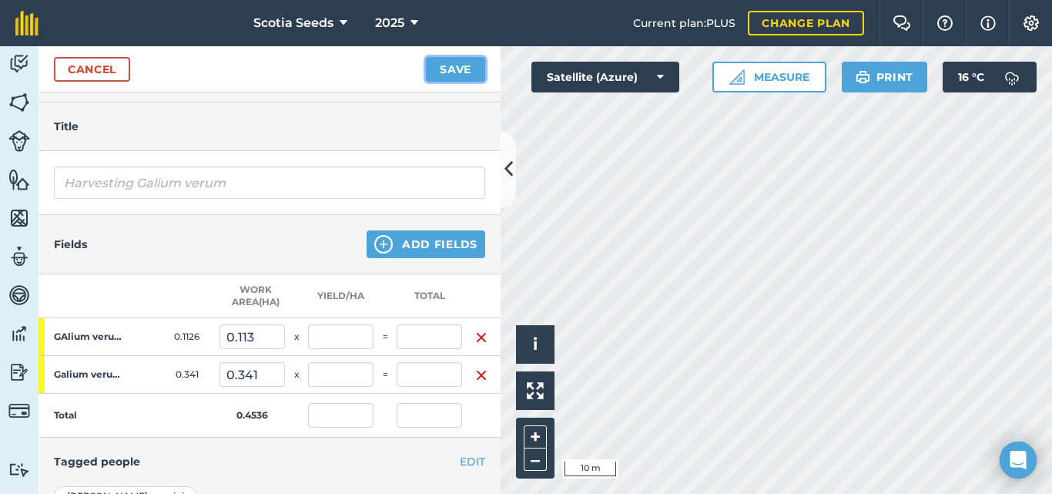
click at [454, 72] on button "Save" at bounding box center [455, 69] width 59 height 25
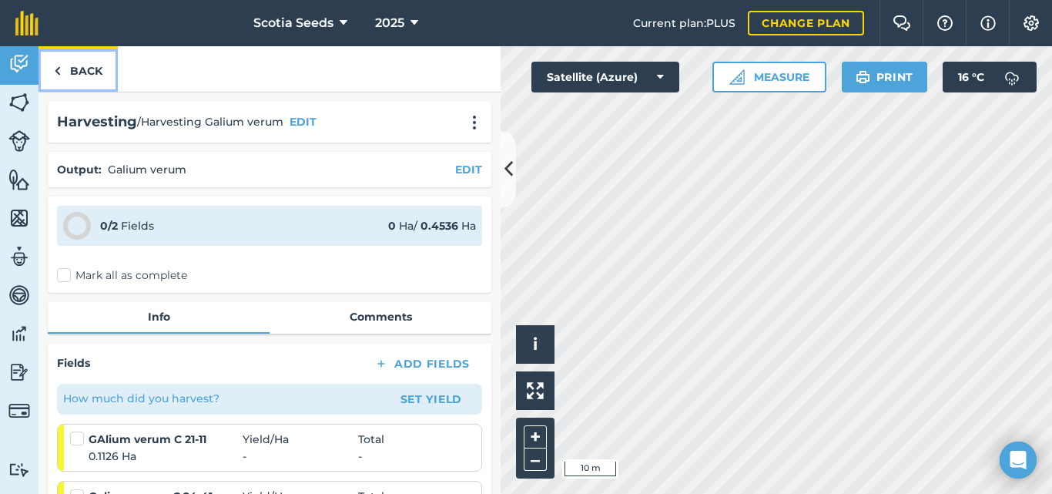
click at [69, 71] on link "Back" at bounding box center [78, 68] width 79 height 45
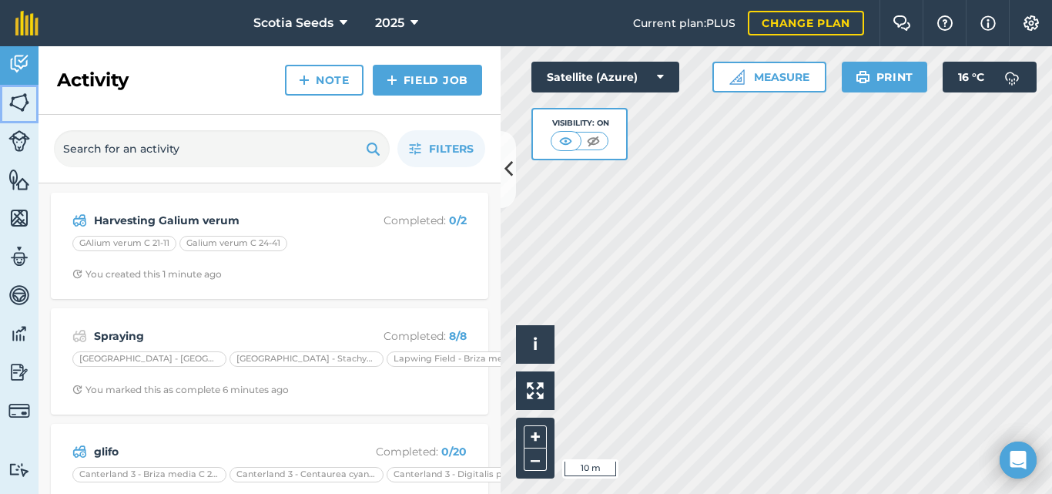
click at [18, 97] on img at bounding box center [19, 102] width 22 height 23
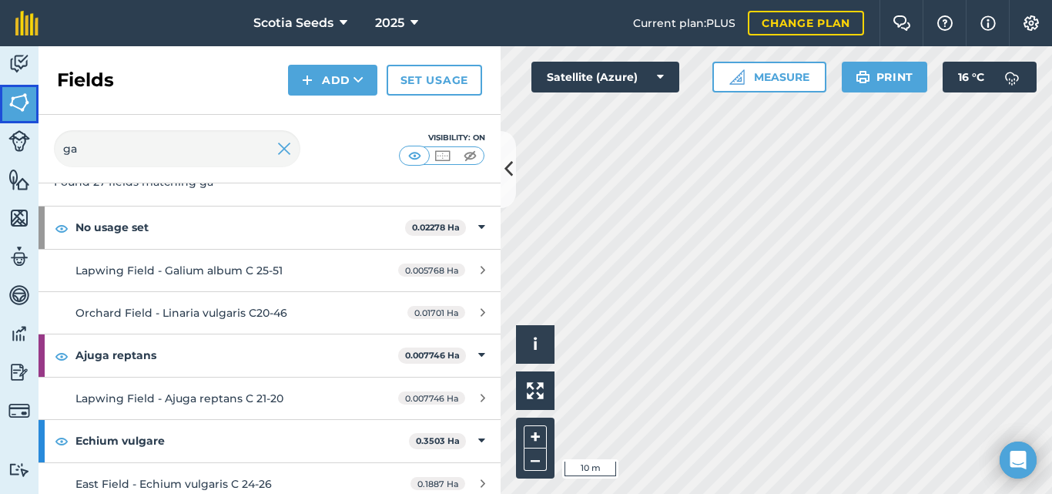
scroll to position [168, 0]
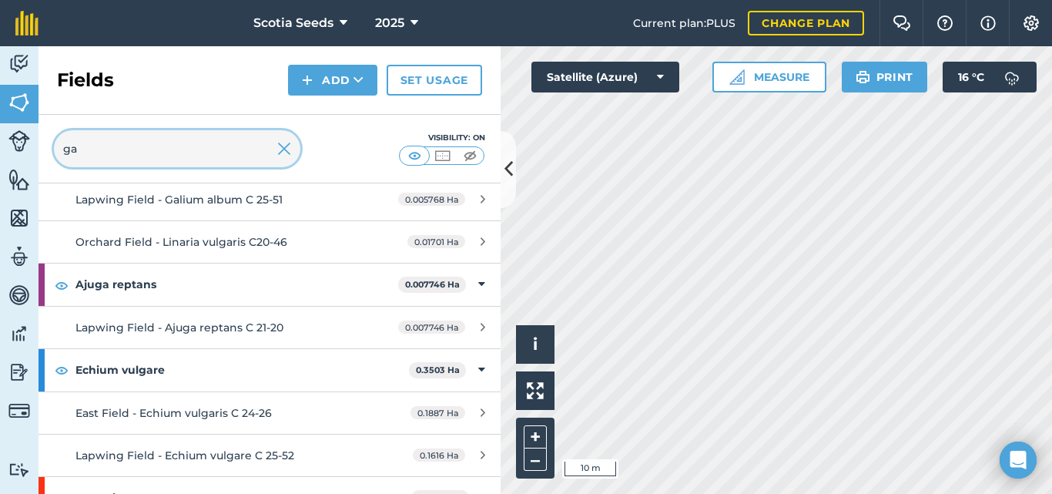
click at [161, 153] on input "ga" at bounding box center [177, 148] width 247 height 37
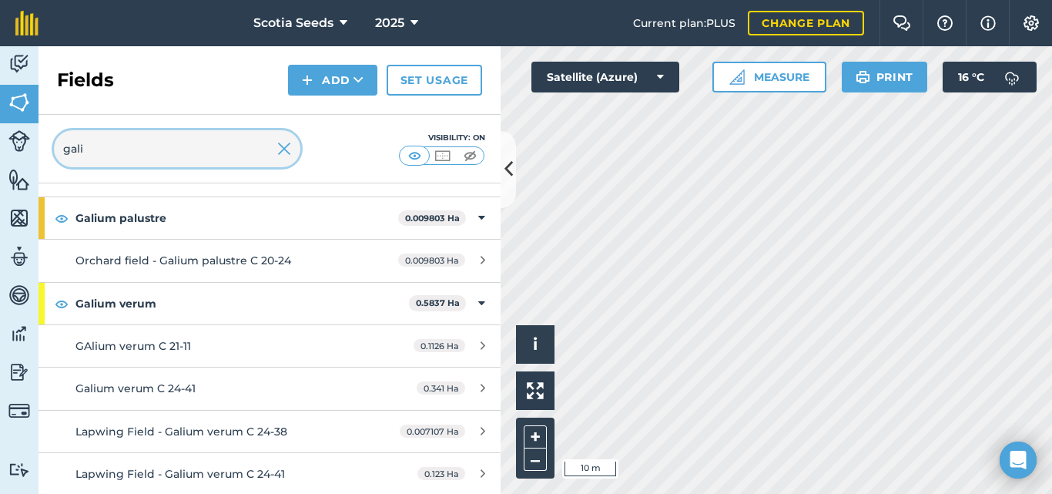
scroll to position [278, 0]
type input "gali"
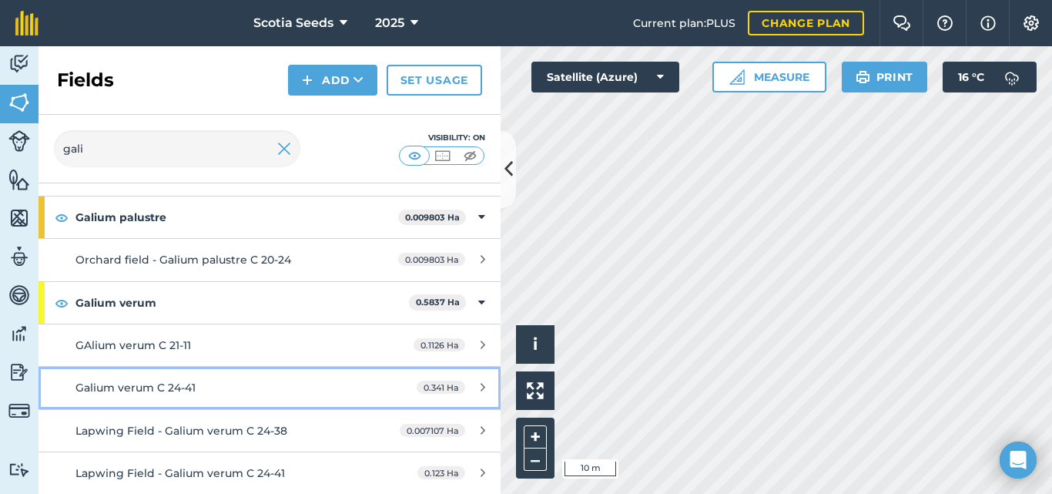
click at [279, 393] on div "Galium verum C 24-41" at bounding box center [221, 387] width 290 height 17
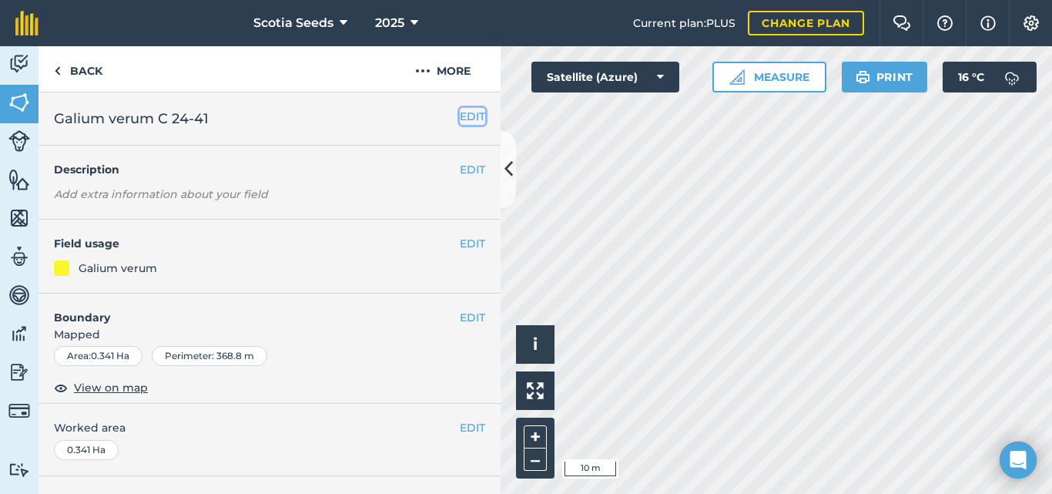
click at [460, 116] on button "EDIT" at bounding box center [472, 116] width 25 height 17
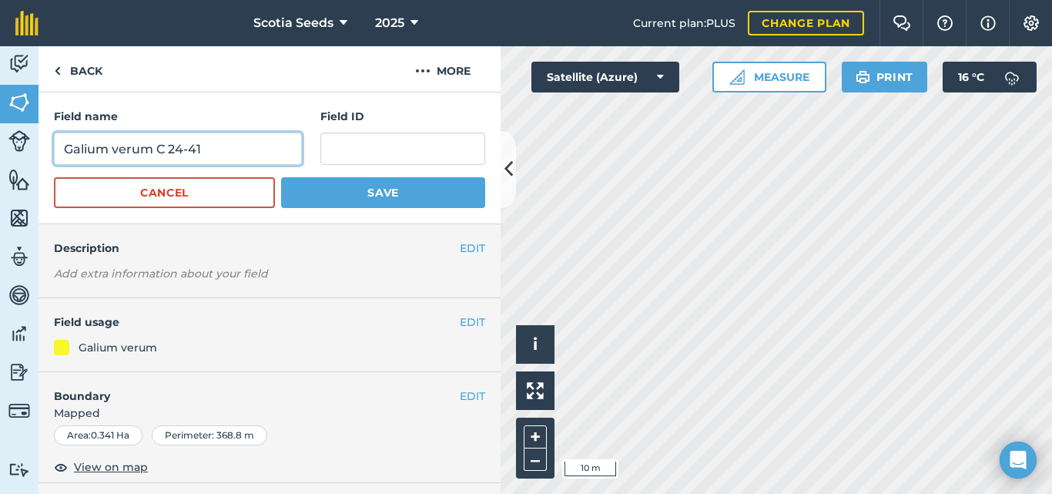
drag, startPoint x: 197, startPoint y: 148, endPoint x: 173, endPoint y: 149, distance: 23.9
click at [173, 149] on input "Galium verum C 24-41" at bounding box center [178, 149] width 248 height 32
type input "Galium verum C 20-16"
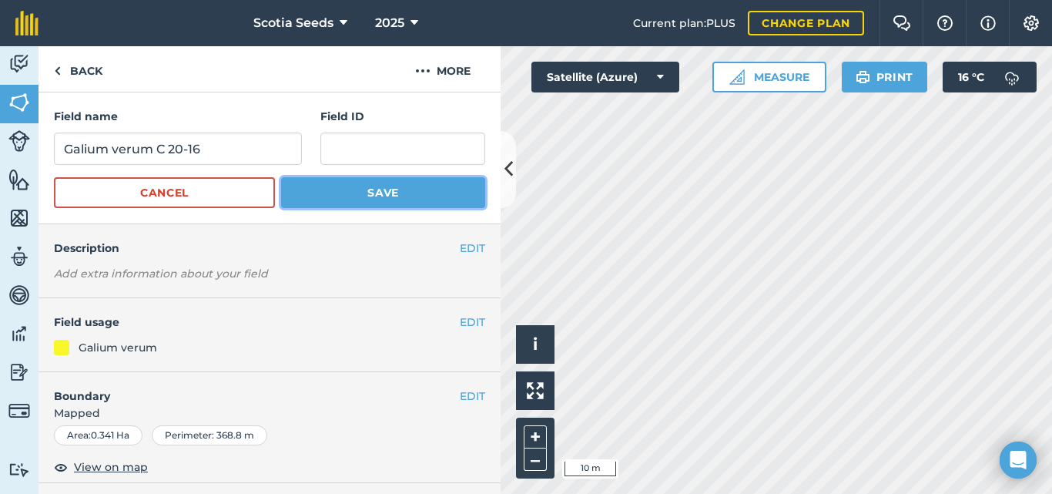
click at [357, 196] on button "Save" at bounding box center [383, 192] width 204 height 31
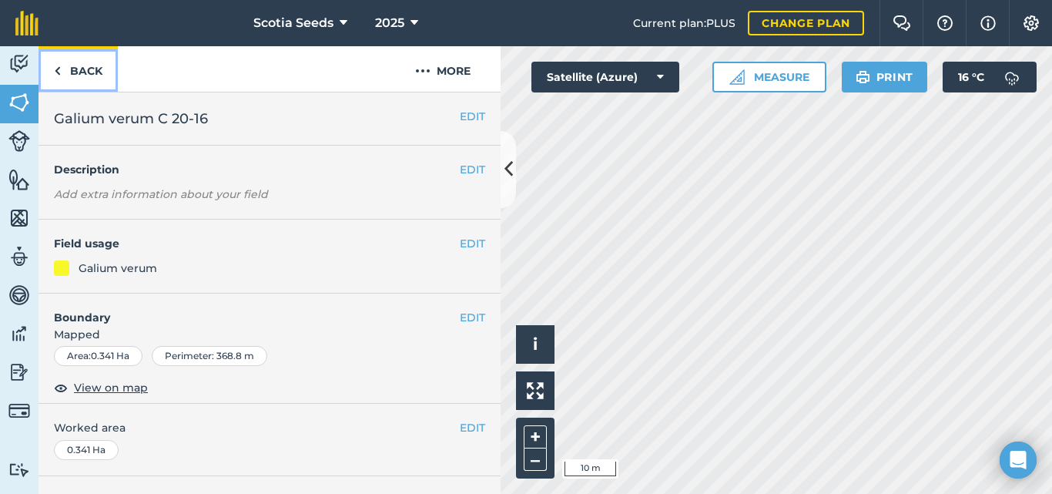
click at [87, 73] on link "Back" at bounding box center [78, 68] width 79 height 45
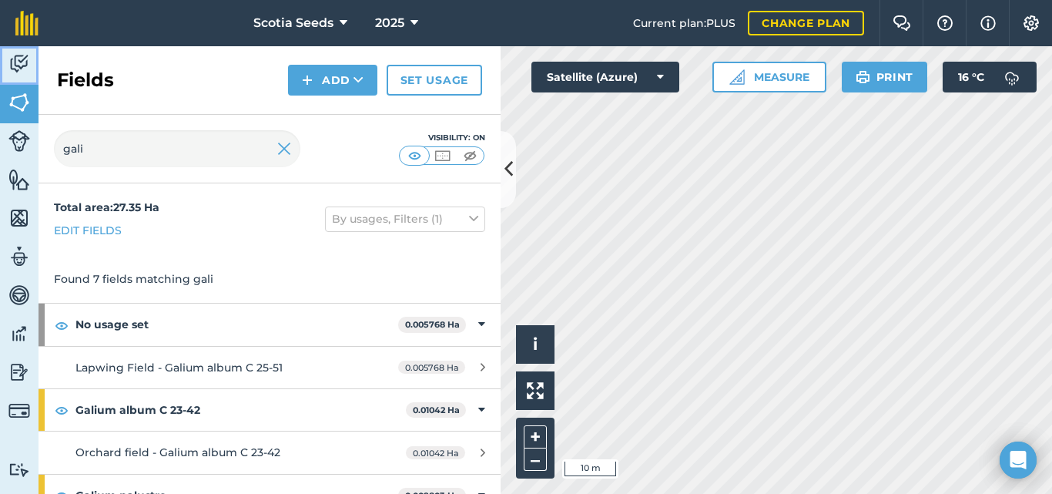
click at [17, 72] on img at bounding box center [19, 63] width 22 height 23
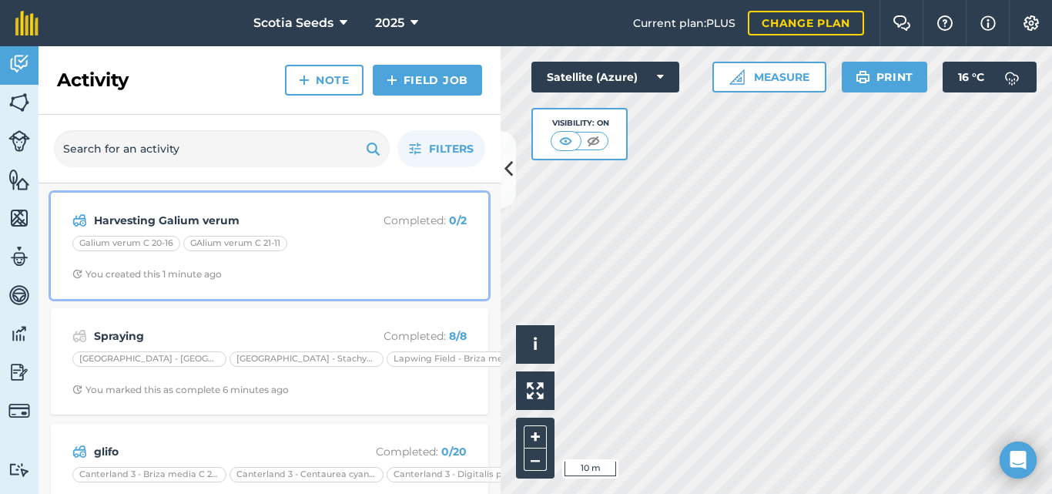
click at [175, 221] on strong "Harvesting Galium verum" at bounding box center [216, 220] width 244 height 17
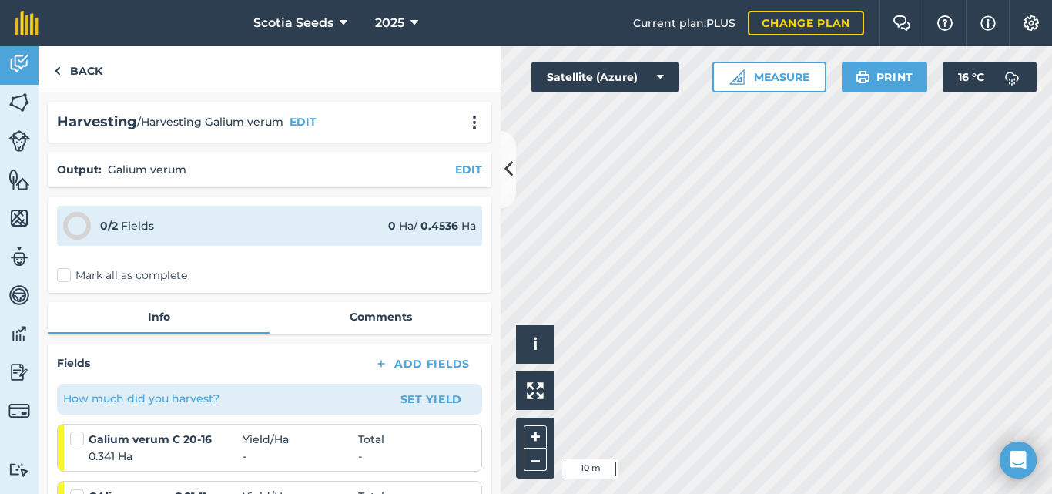
click at [65, 273] on label "Mark all as complete" at bounding box center [122, 275] width 130 height 16
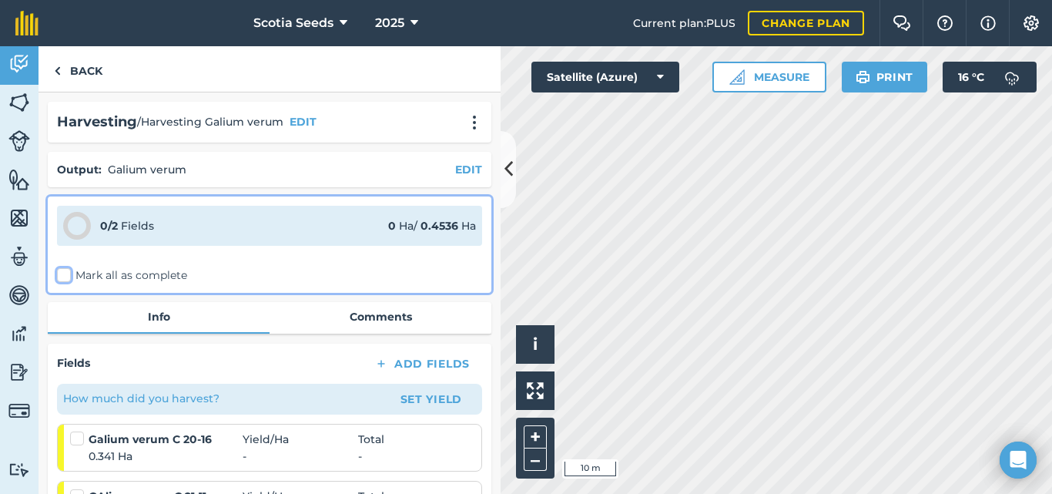
click at [65, 273] on input "Mark all as complete" at bounding box center [62, 272] width 10 height 10
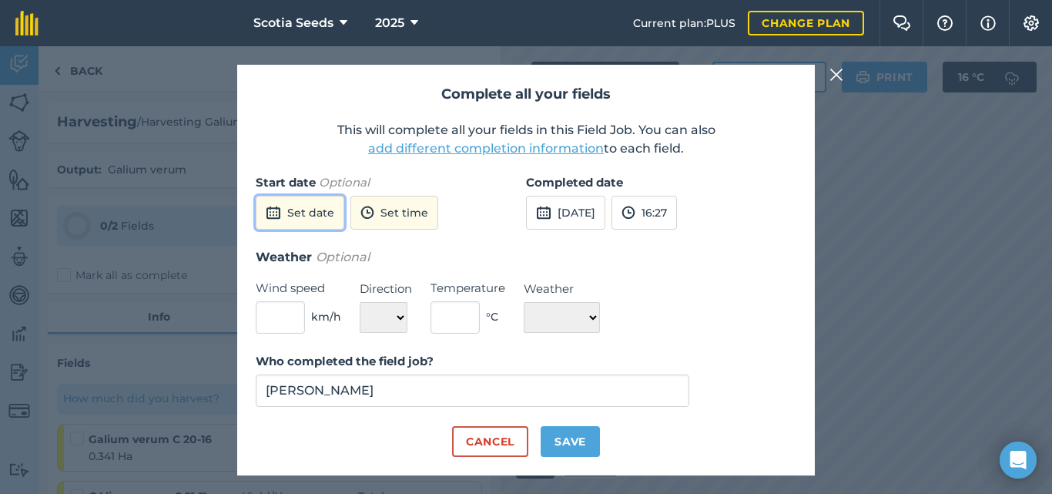
click at [294, 209] on button "Set date" at bounding box center [300, 213] width 89 height 34
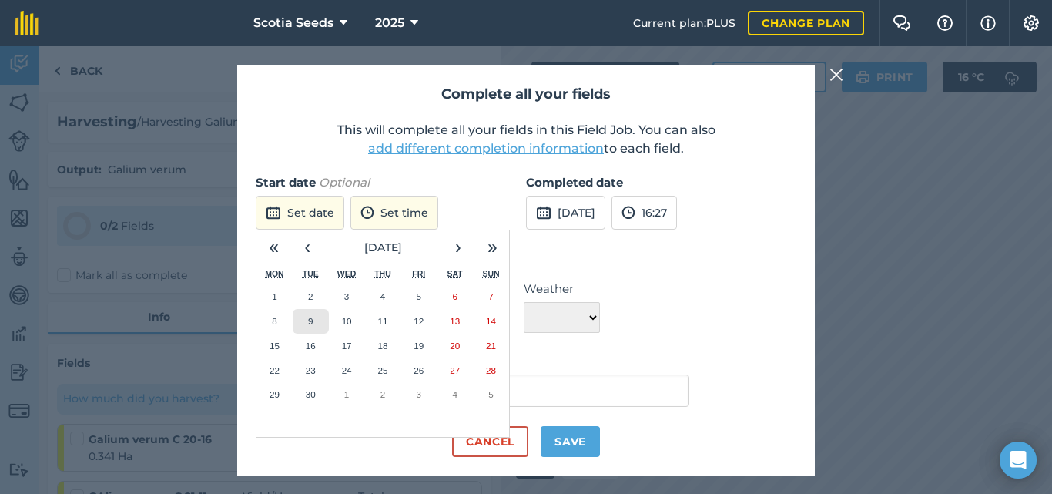
click at [307, 329] on button "9" at bounding box center [311, 321] width 36 height 25
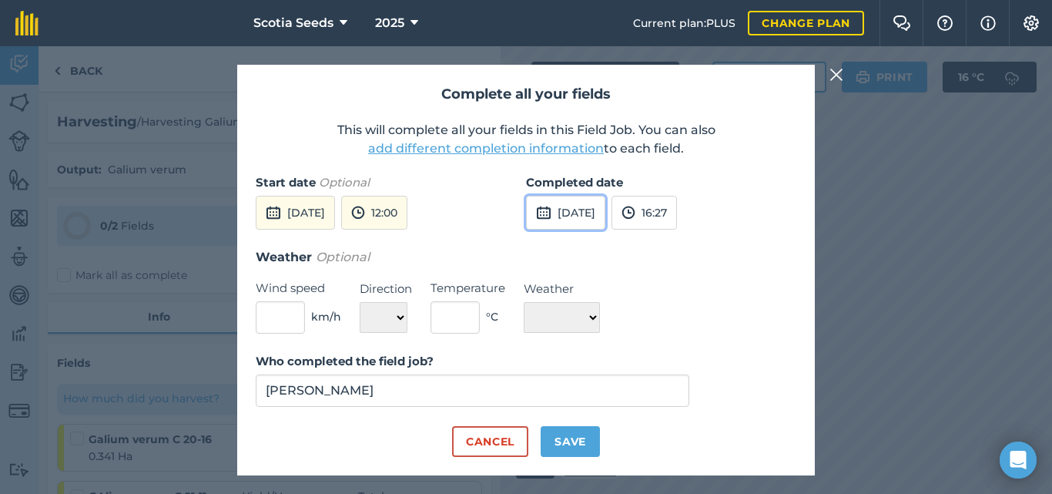
click at [555, 207] on button "[DATE]" at bounding box center [565, 213] width 79 height 34
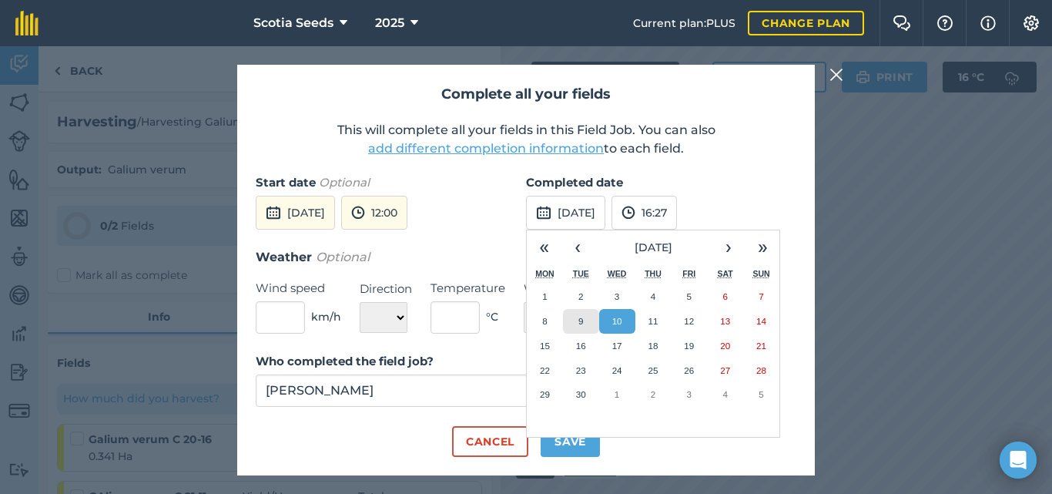
click at [582, 317] on abbr "9" at bounding box center [581, 321] width 5 height 10
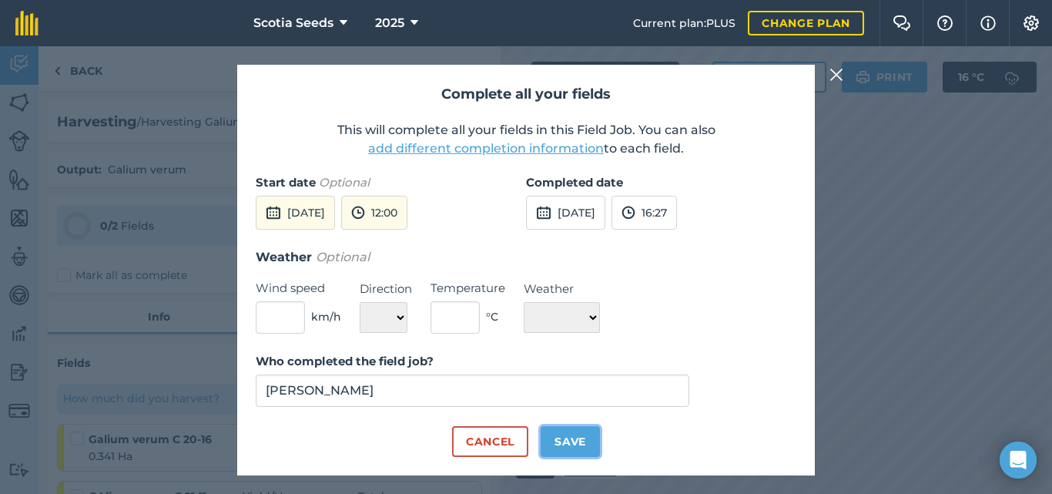
click at [561, 449] on button "Save" at bounding box center [570, 441] width 59 height 31
checkbox input "true"
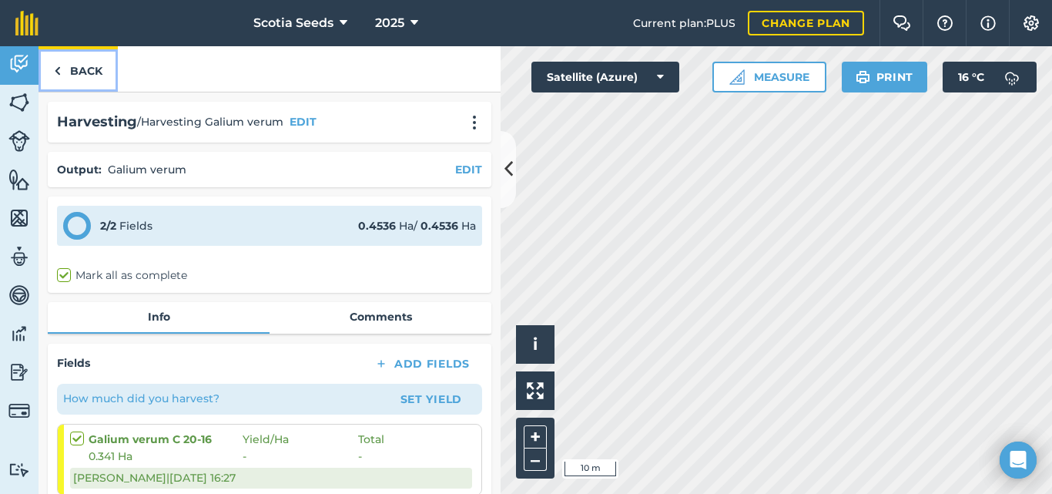
click at [65, 62] on link "Back" at bounding box center [78, 68] width 79 height 45
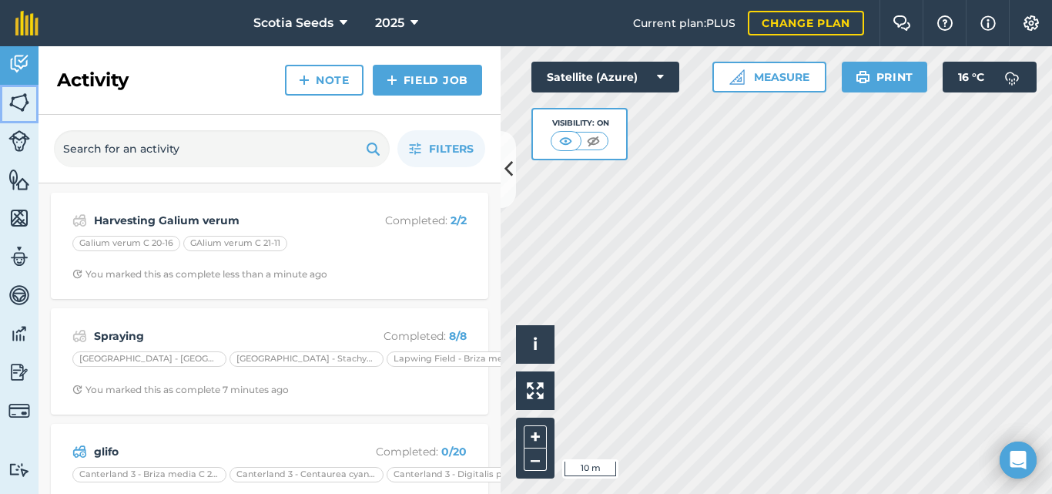
click at [18, 96] on img at bounding box center [19, 102] width 22 height 23
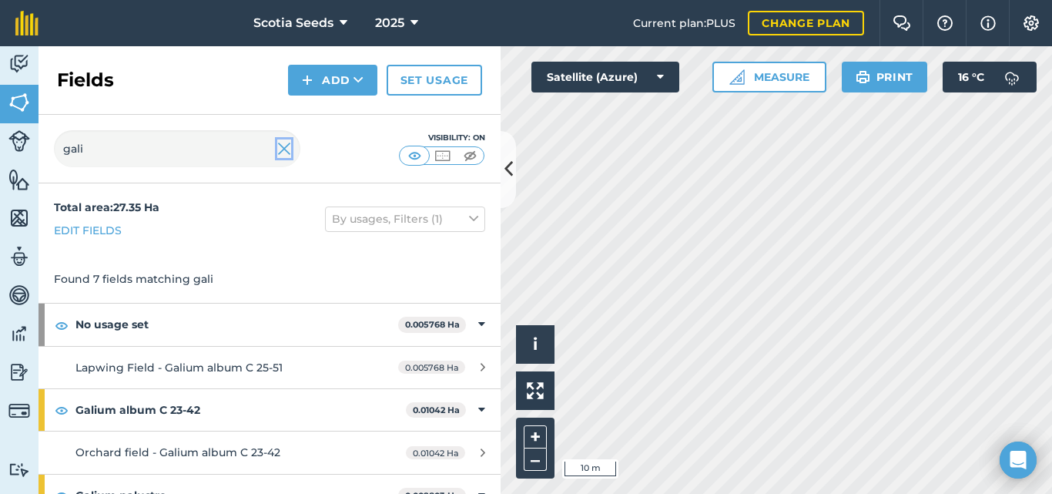
click at [281, 158] on img at bounding box center [284, 148] width 14 height 18
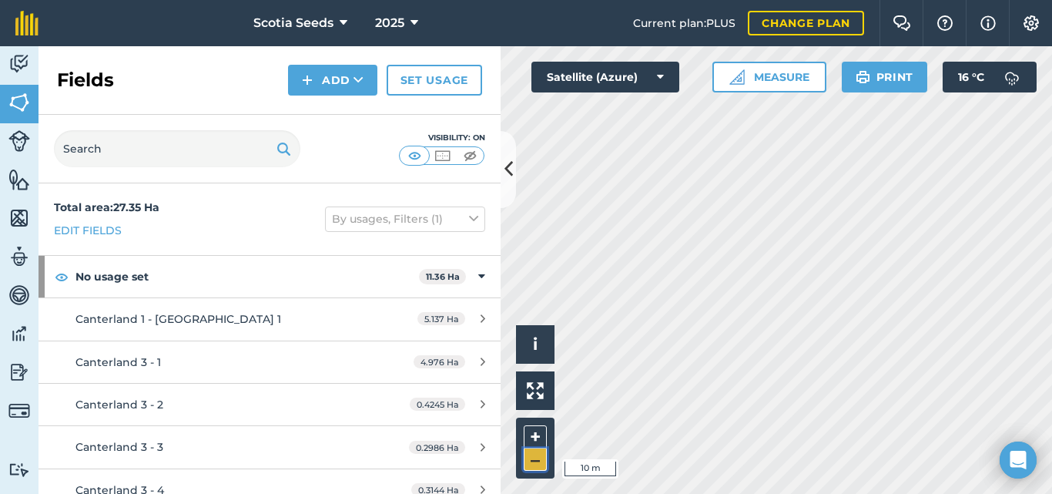
click at [535, 457] on button "–" at bounding box center [535, 459] width 23 height 22
